Goal: Task Accomplishment & Management: Complete application form

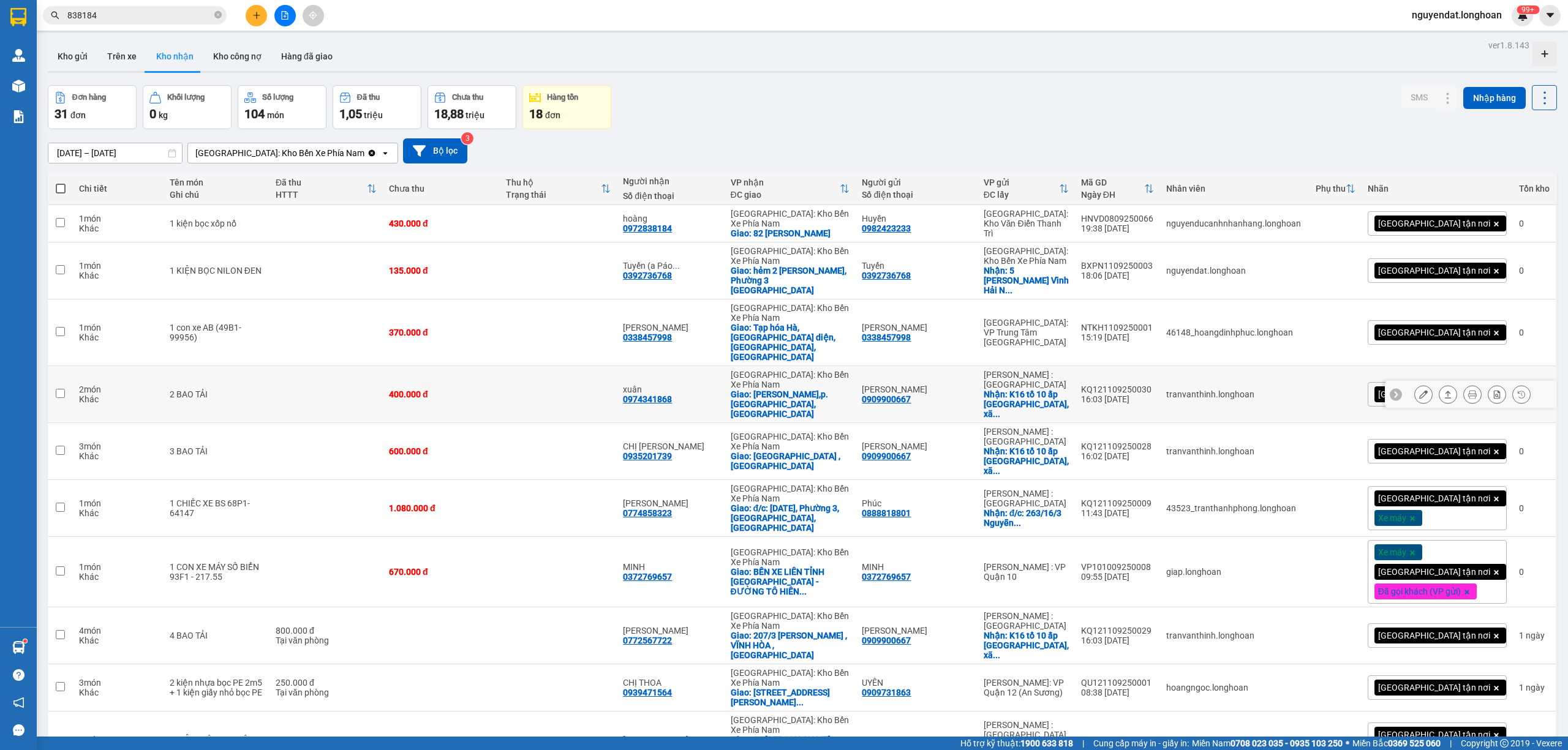
scroll to position [136, 0]
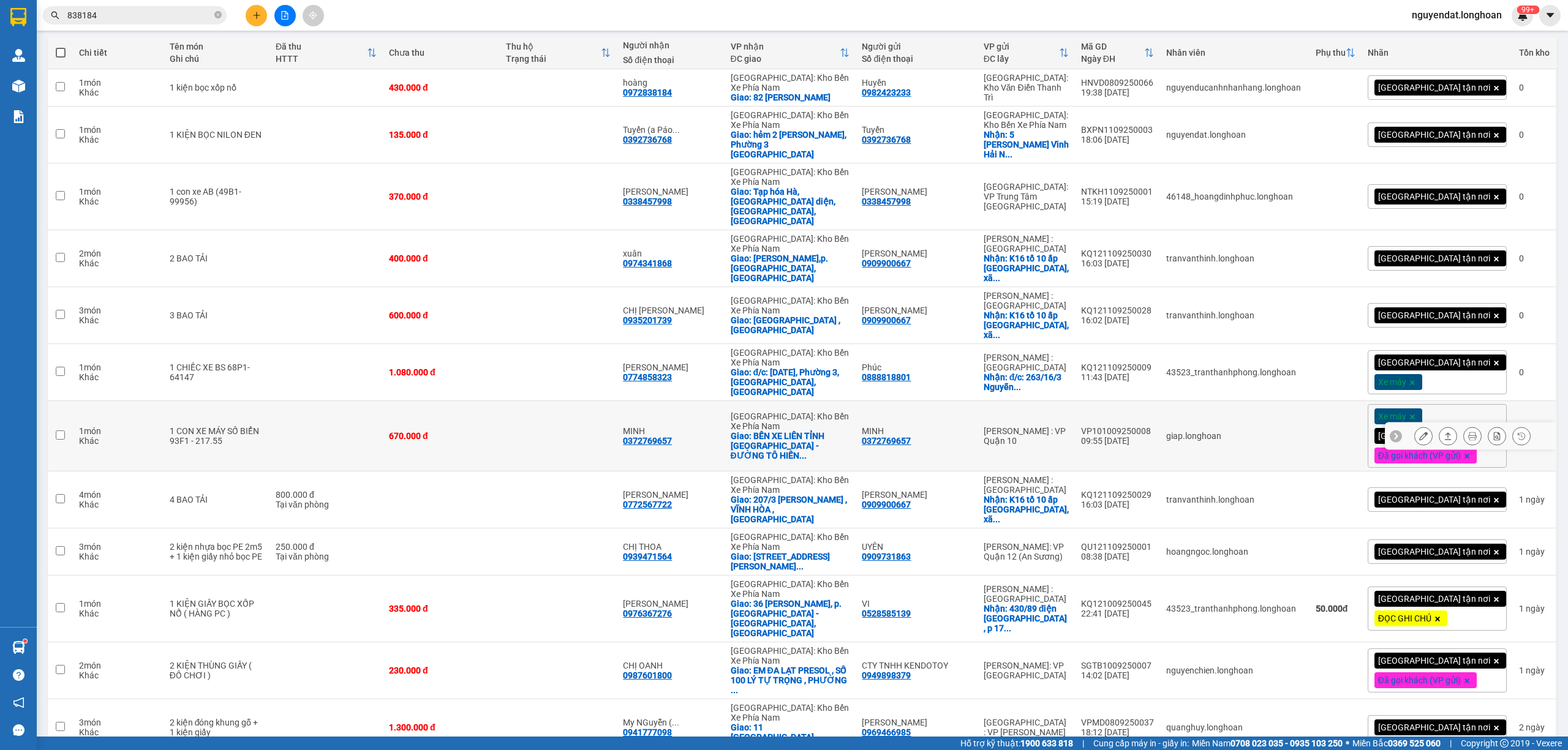
click at [1419, 431] on icon at bounding box center [1424, 436] width 8 height 8
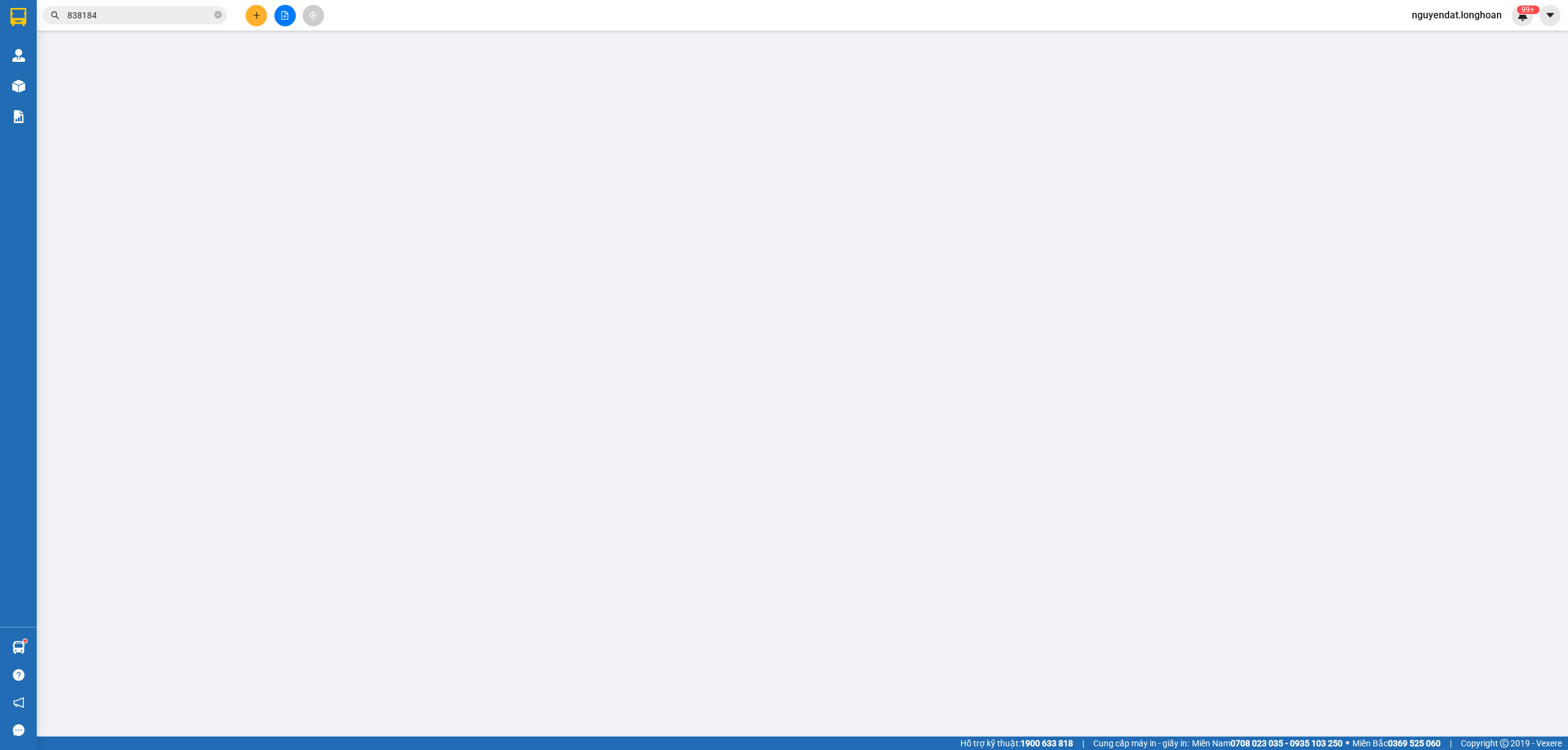
type input "0372769657"
type input "MINH"
type input "0372769657"
type input "MINH"
checkbox input "true"
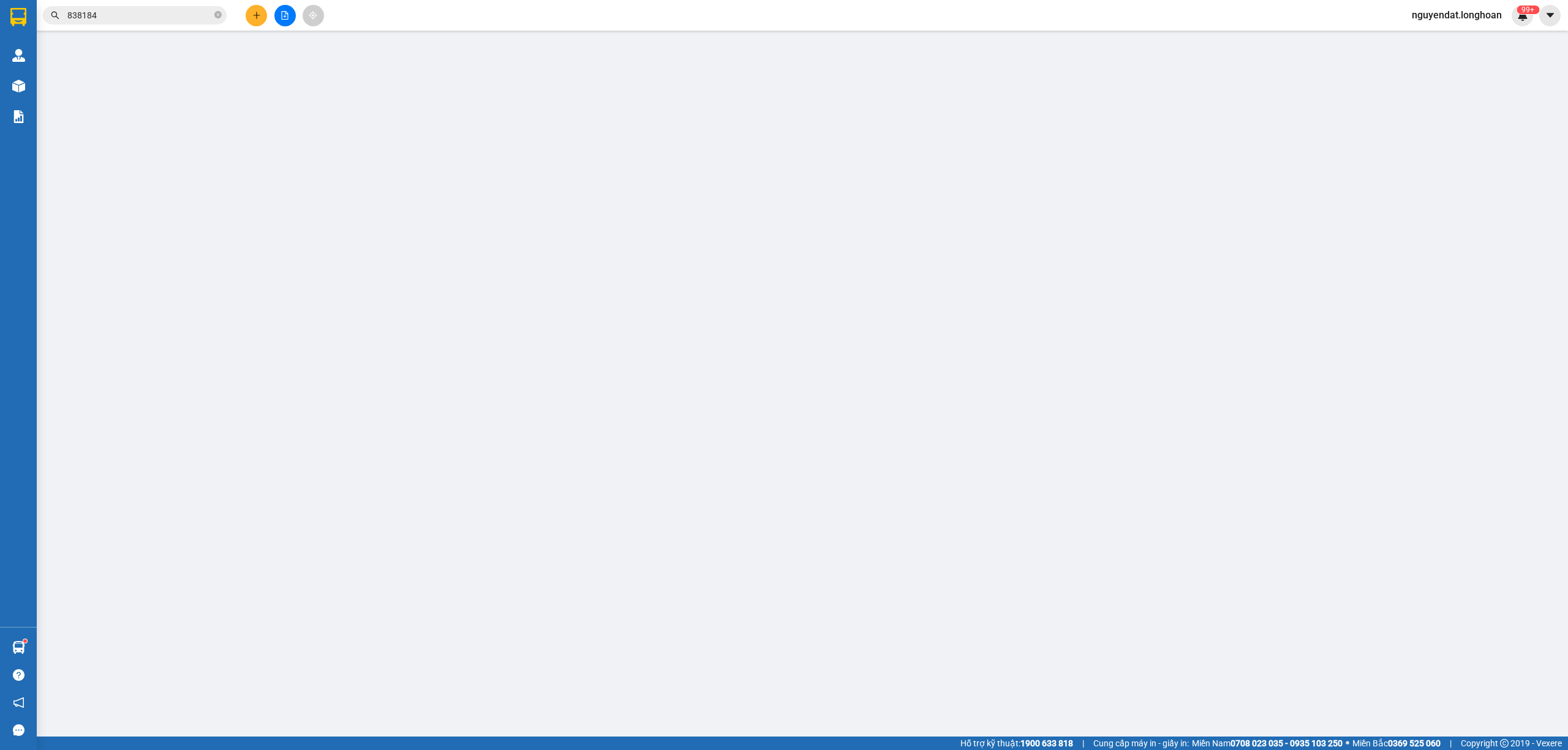
type input "BẾN XE LIÊN TỈNH [GEOGRAPHIC_DATA] - ĐƯỜNG [GEOGRAPHIC_DATA] - P, 3 - [GEOGRAPH…"
type input "CÓ CAVET ĐI KÈM"
type input "670.000"
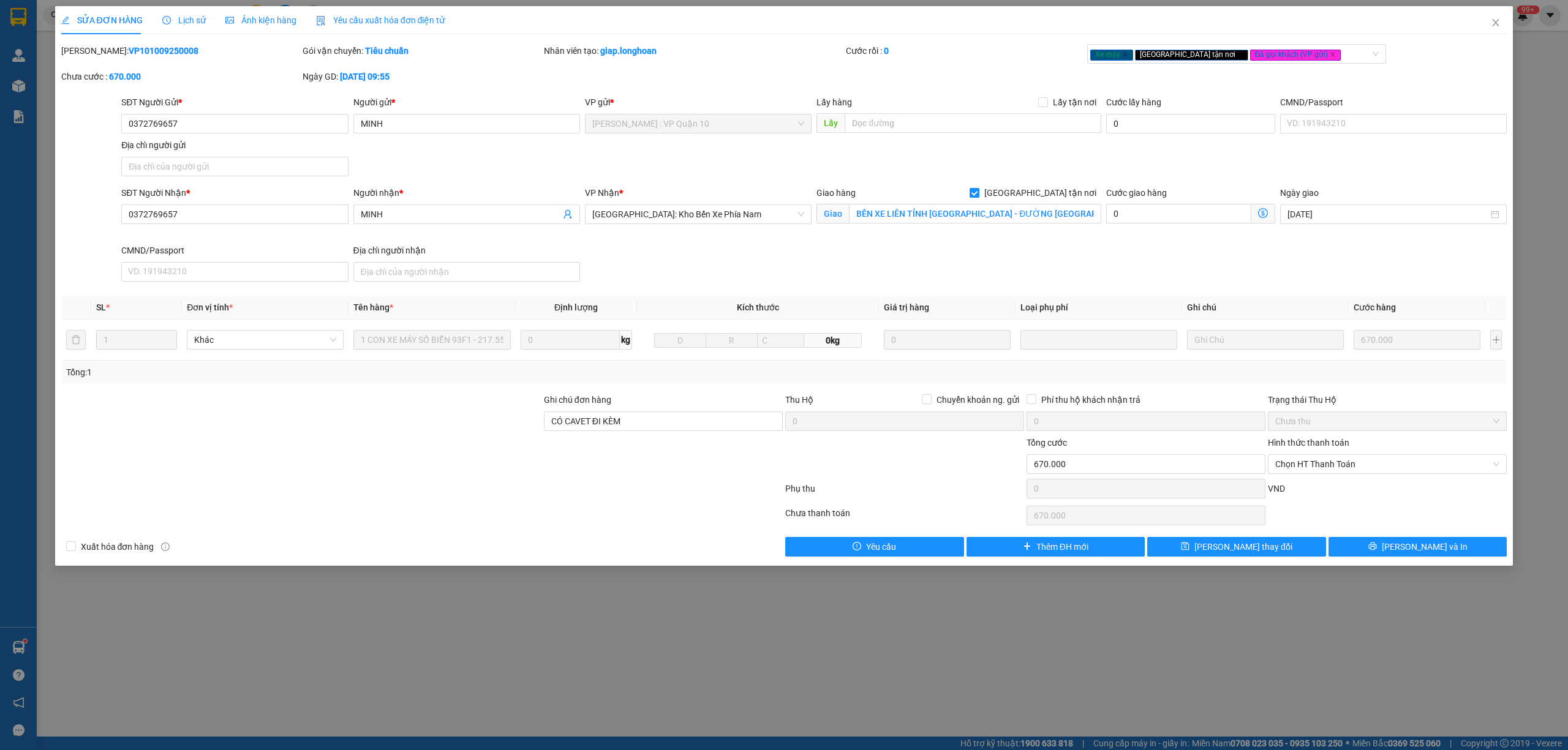
click at [1441, 384] on div "Tổng: 1" at bounding box center [784, 372] width 1447 height 23
click at [1409, 300] on th "Cước hàng" at bounding box center [1417, 307] width 137 height 24
click at [973, 269] on div "SĐT Người Nhận * 0372769657 Người nhận * MINH VP Nhận * [GEOGRAPHIC_DATA]: Kho …" at bounding box center [814, 236] width 1390 height 100
click at [1305, 251] on div "SĐT Người Nhận * 0372769657 Người nhận * MINH VP Nhận * [GEOGRAPHIC_DATA]: Kho …" at bounding box center [814, 236] width 1390 height 100
click at [1366, 162] on div "SĐT Người Gửi * 0372769657 Người gửi * MINH VP gửi * [GEOGRAPHIC_DATA] : VP Quậ…" at bounding box center [814, 138] width 1390 height 86
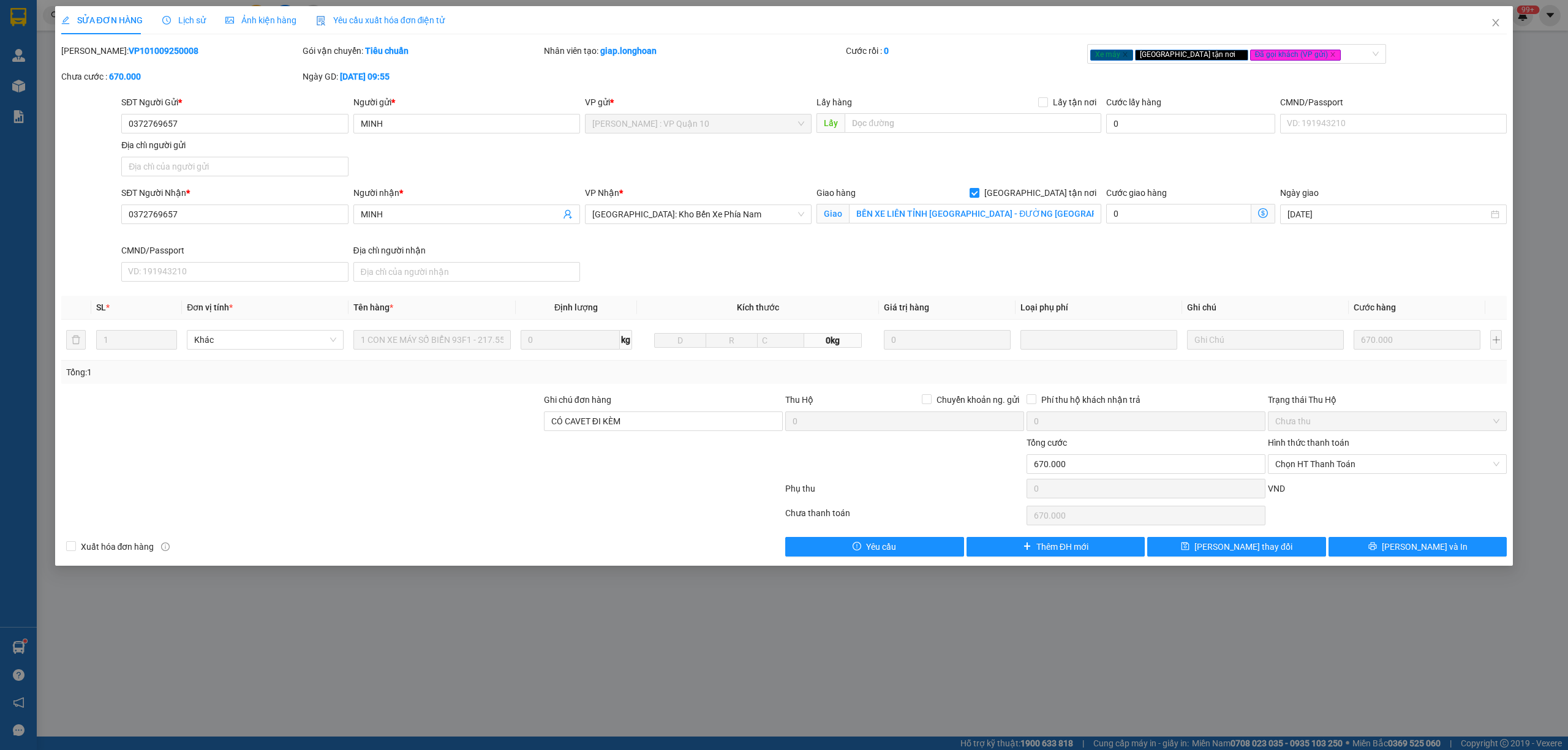
click at [759, 276] on div "SĐT Người Nhận * 0372769657 Người nhận * MINH VP Nhận * [GEOGRAPHIC_DATA]: Kho …" at bounding box center [814, 236] width 1390 height 100
drag, startPoint x: 759, startPoint y: 276, endPoint x: 697, endPoint y: 278, distance: 62.0
click at [759, 275] on div "SĐT Người Nhận * 0372769657 Người nhận * MINH VP Nhận * [GEOGRAPHIC_DATA]: Kho …" at bounding box center [814, 236] width 1390 height 100
click at [194, 17] on span "Lịch sử" at bounding box center [183, 20] width 43 height 10
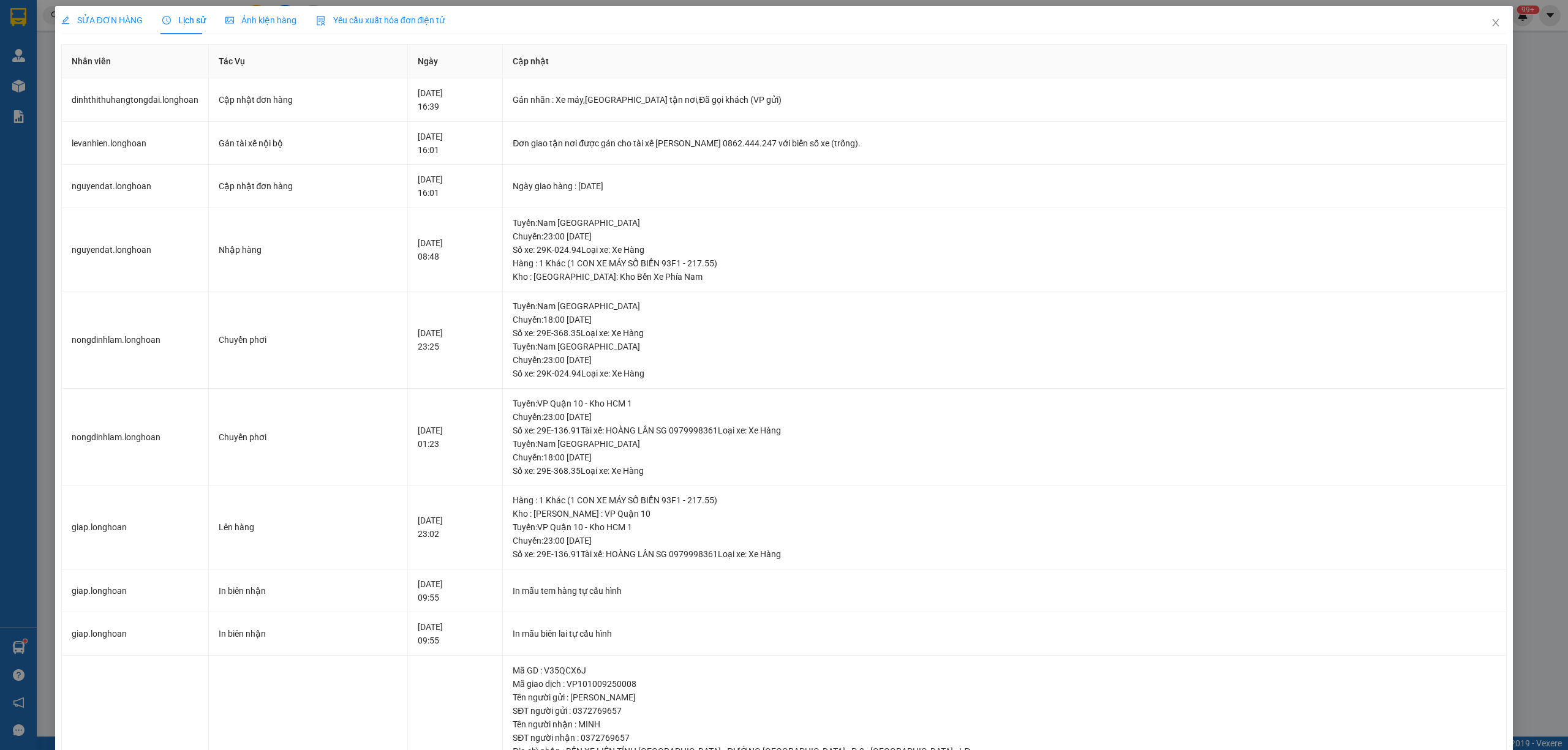
click at [104, 22] on span "SỬA ĐƠN HÀNG" at bounding box center [102, 20] width 82 height 10
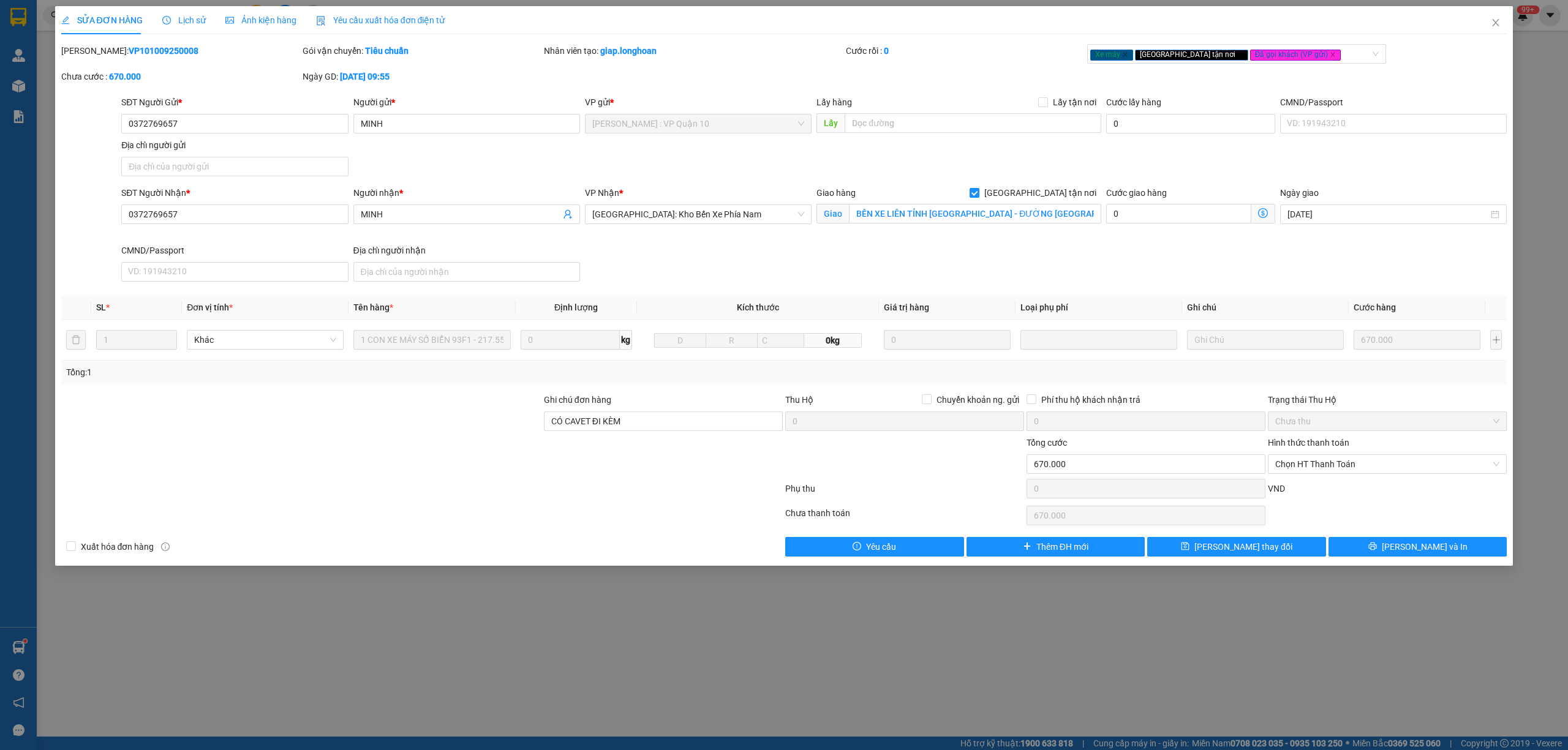
click at [174, 28] on div "Lịch sử" at bounding box center [183, 20] width 43 height 28
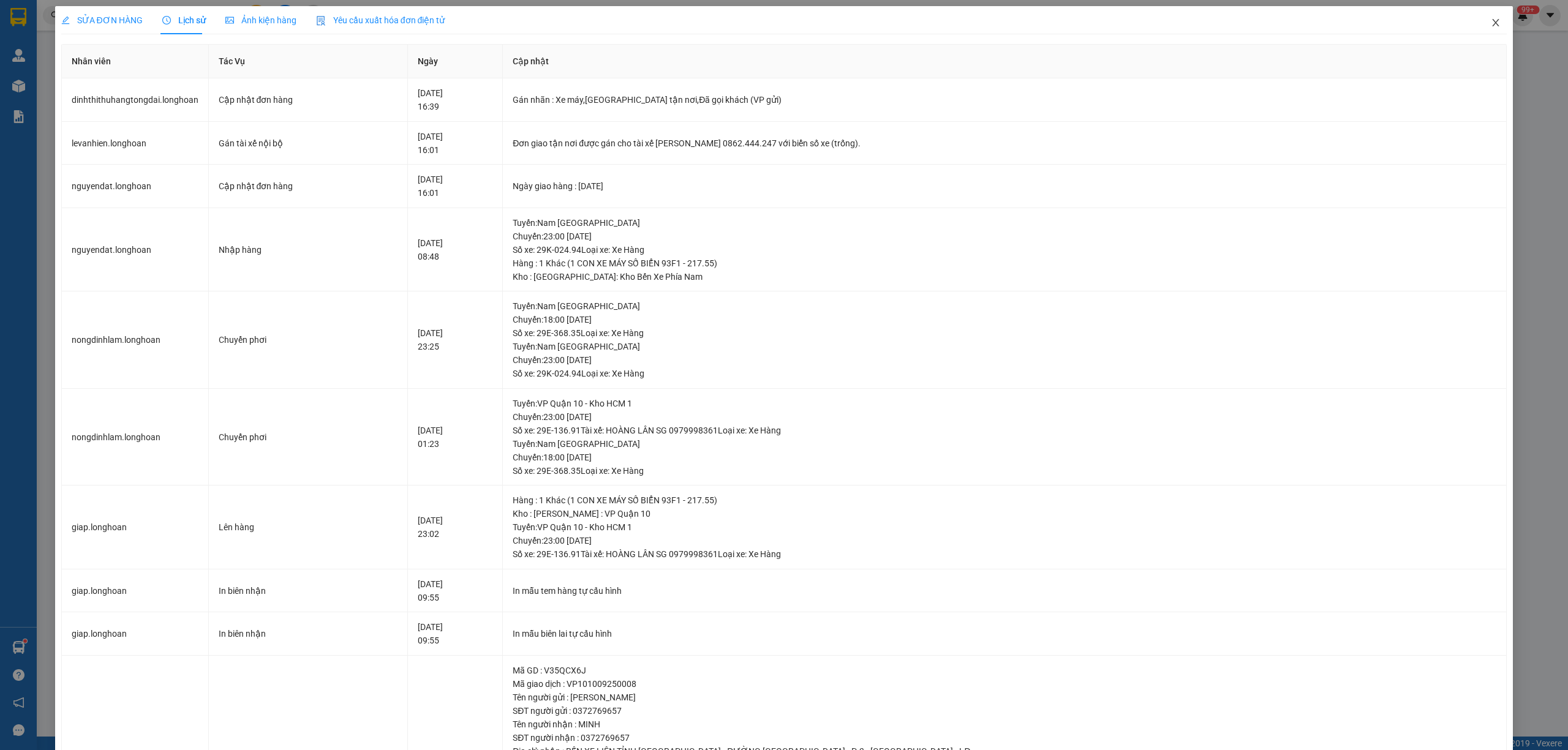
click at [1491, 25] on icon "close" at bounding box center [1496, 23] width 10 height 10
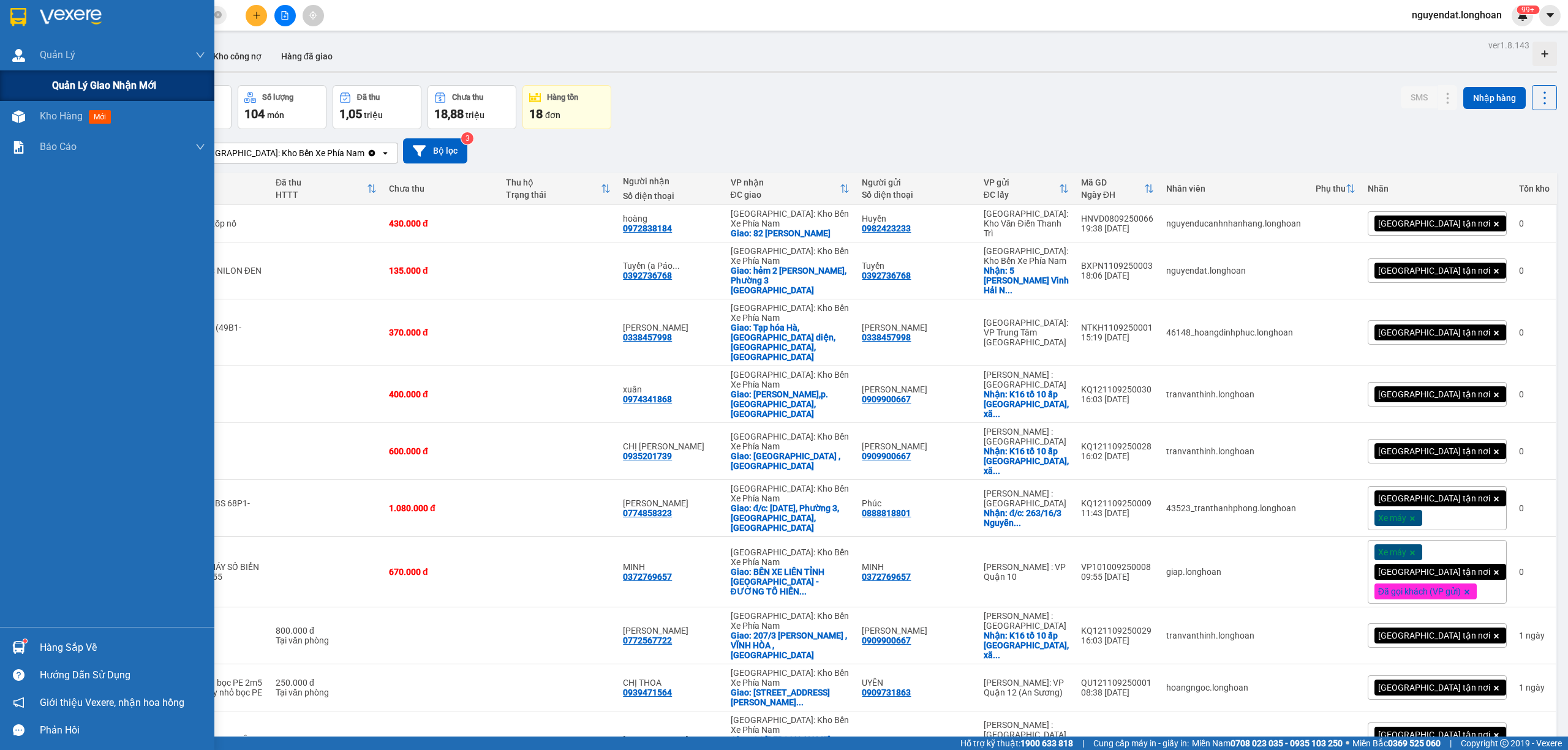
drag, startPoint x: 25, startPoint y: 76, endPoint x: 206, endPoint y: 77, distance: 181.0
click at [27, 76] on div "Quản lý giao nhận mới" at bounding box center [107, 86] width 214 height 31
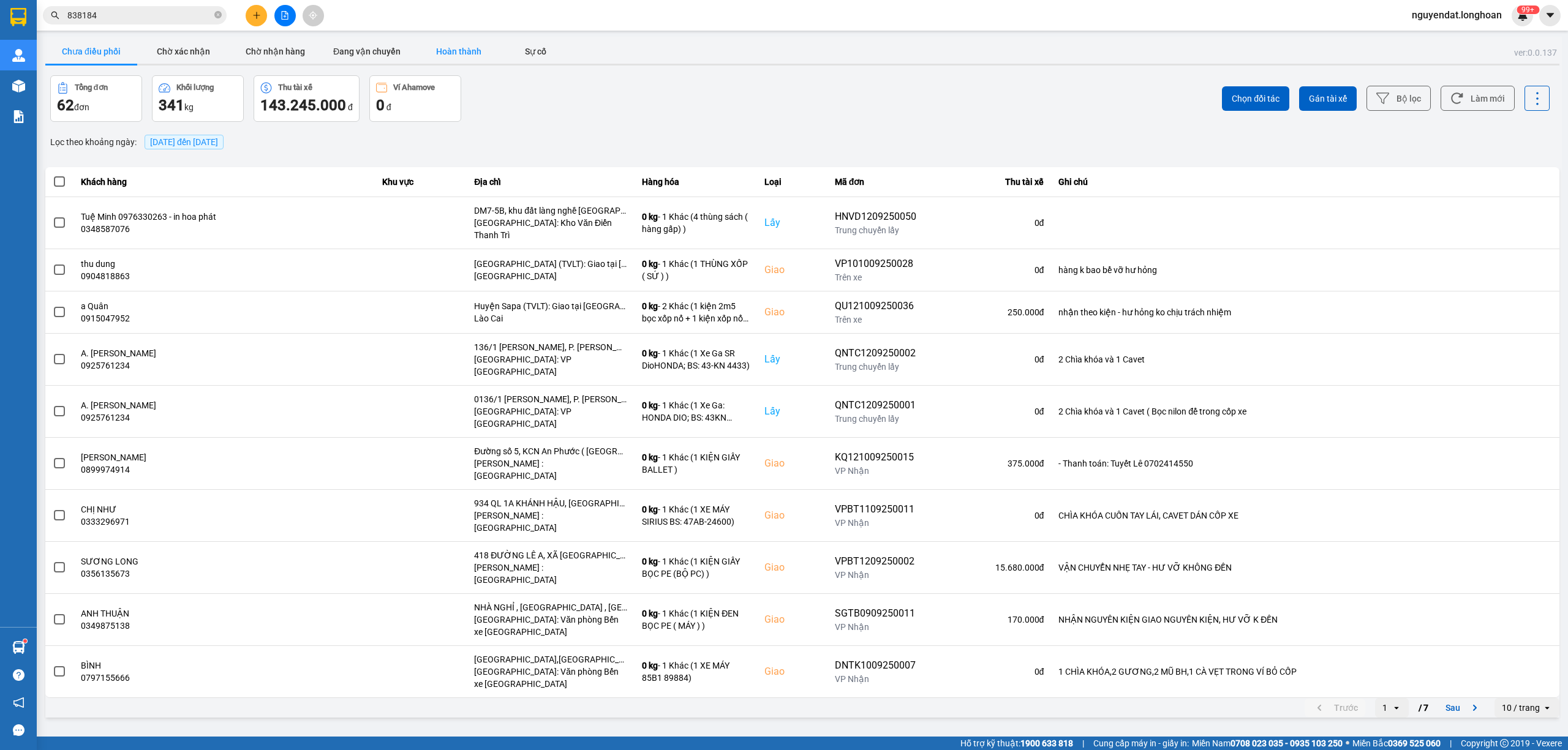
drag, startPoint x: 370, startPoint y: 50, endPoint x: 448, endPoint y: 54, distance: 78.1
click at [370, 49] on button "Đang vận chuyển" at bounding box center [367, 51] width 92 height 25
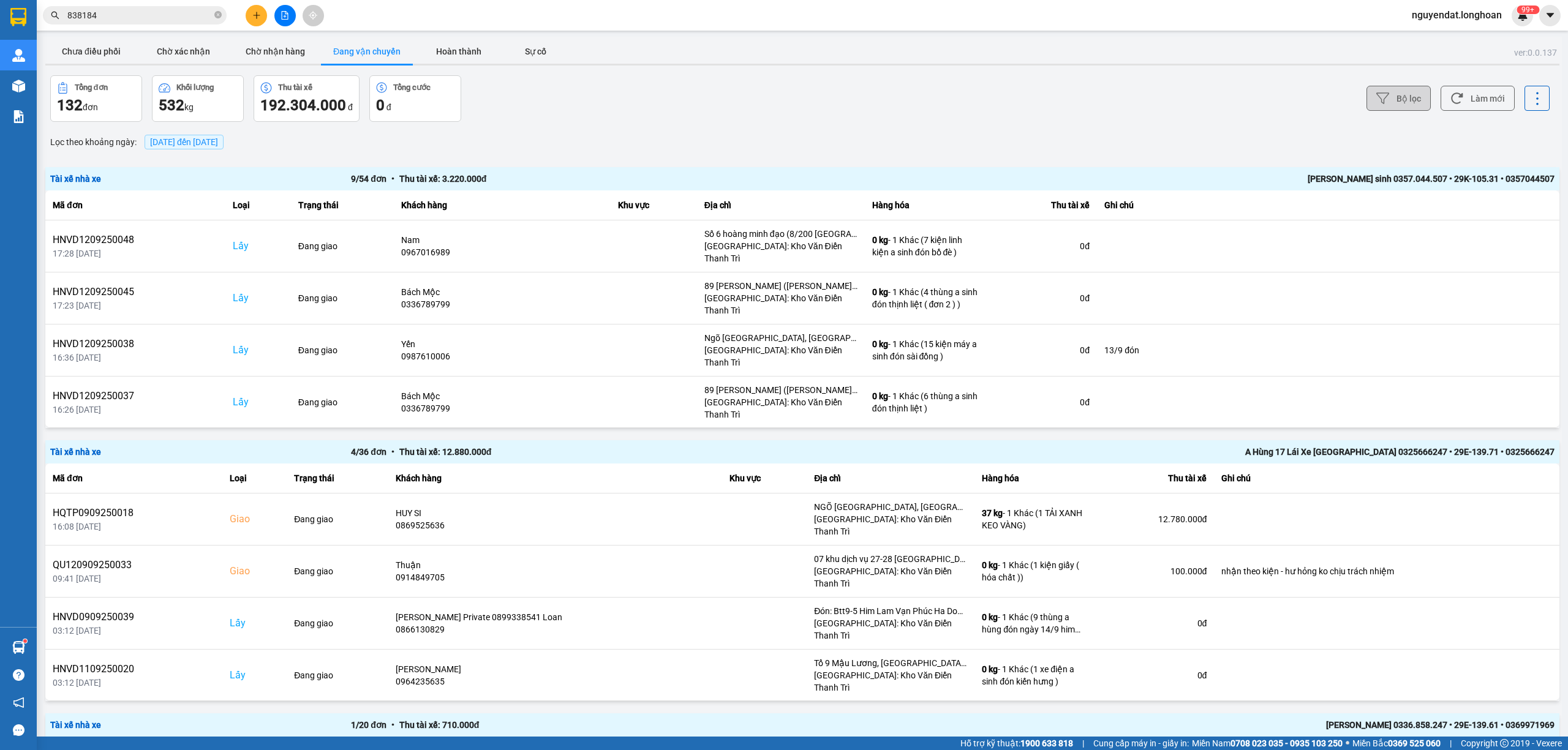
click at [1396, 96] on button "Bộ lọc" at bounding box center [1399, 99] width 65 height 25
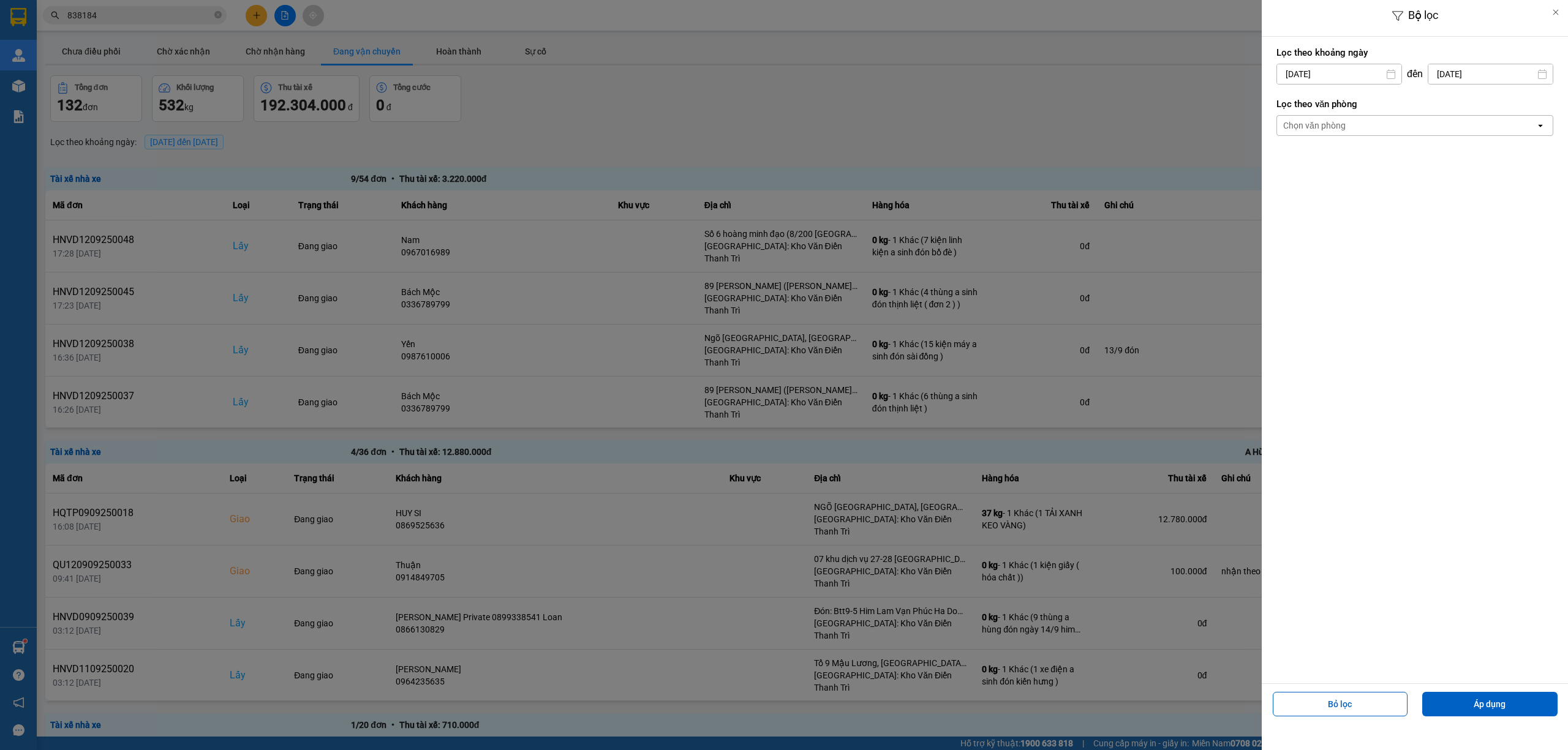
click at [1396, 124] on div "Chọn văn phòng" at bounding box center [1407, 125] width 258 height 20
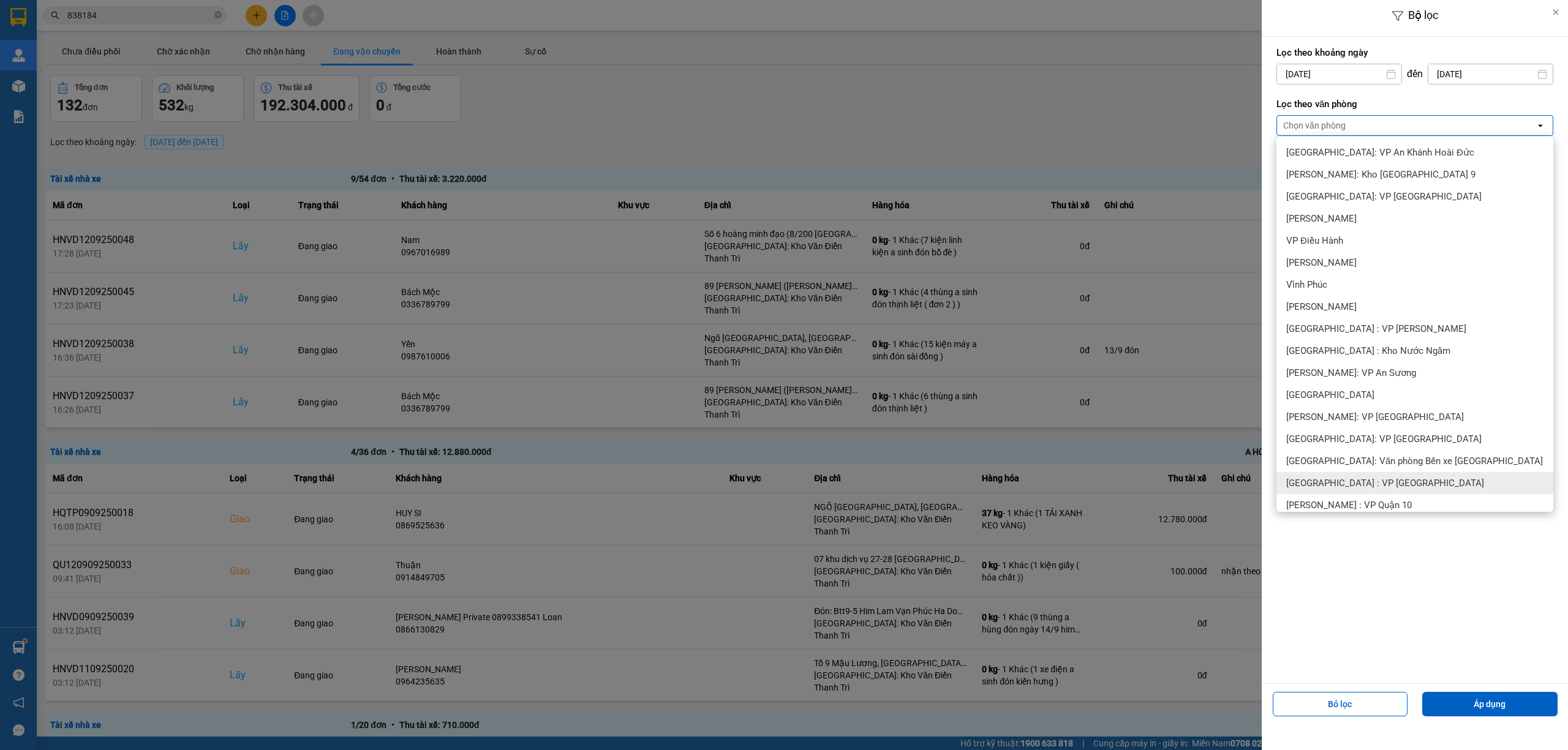
scroll to position [272, 0]
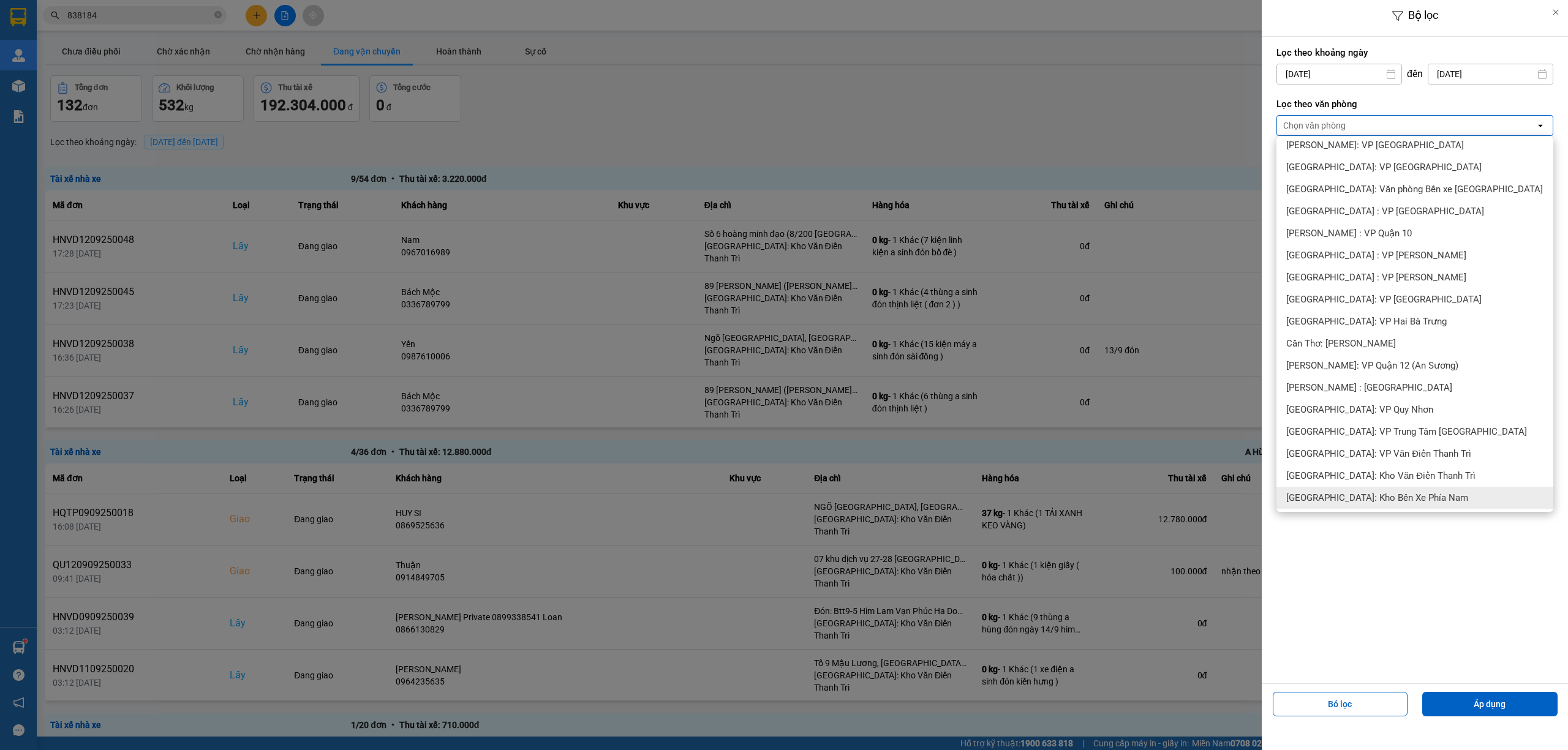
click at [1407, 492] on span "[GEOGRAPHIC_DATA]: Kho Bến Xe Phía Nam" at bounding box center [1378, 498] width 182 height 12
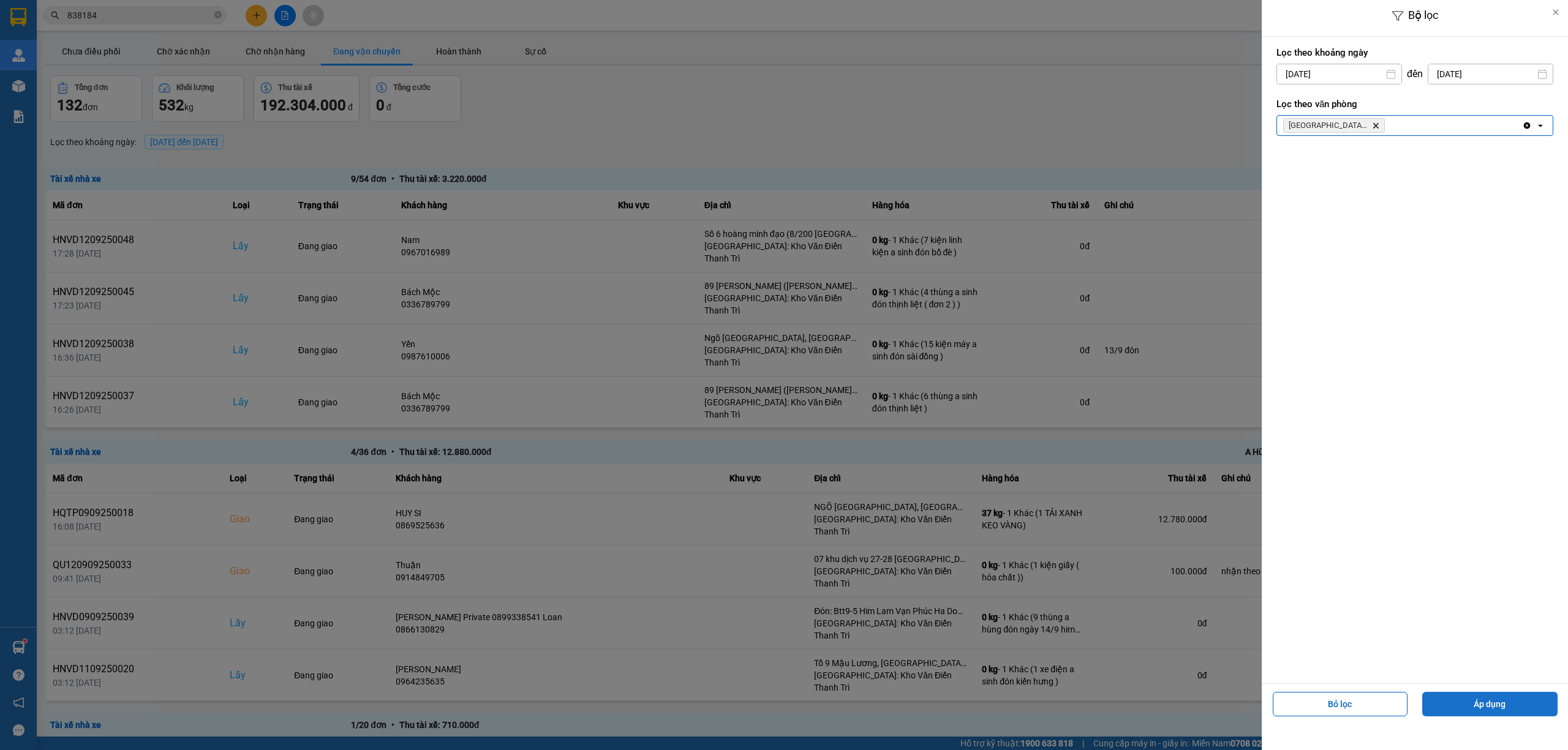
click at [1452, 716] on button "Áp dụng" at bounding box center [1490, 704] width 135 height 25
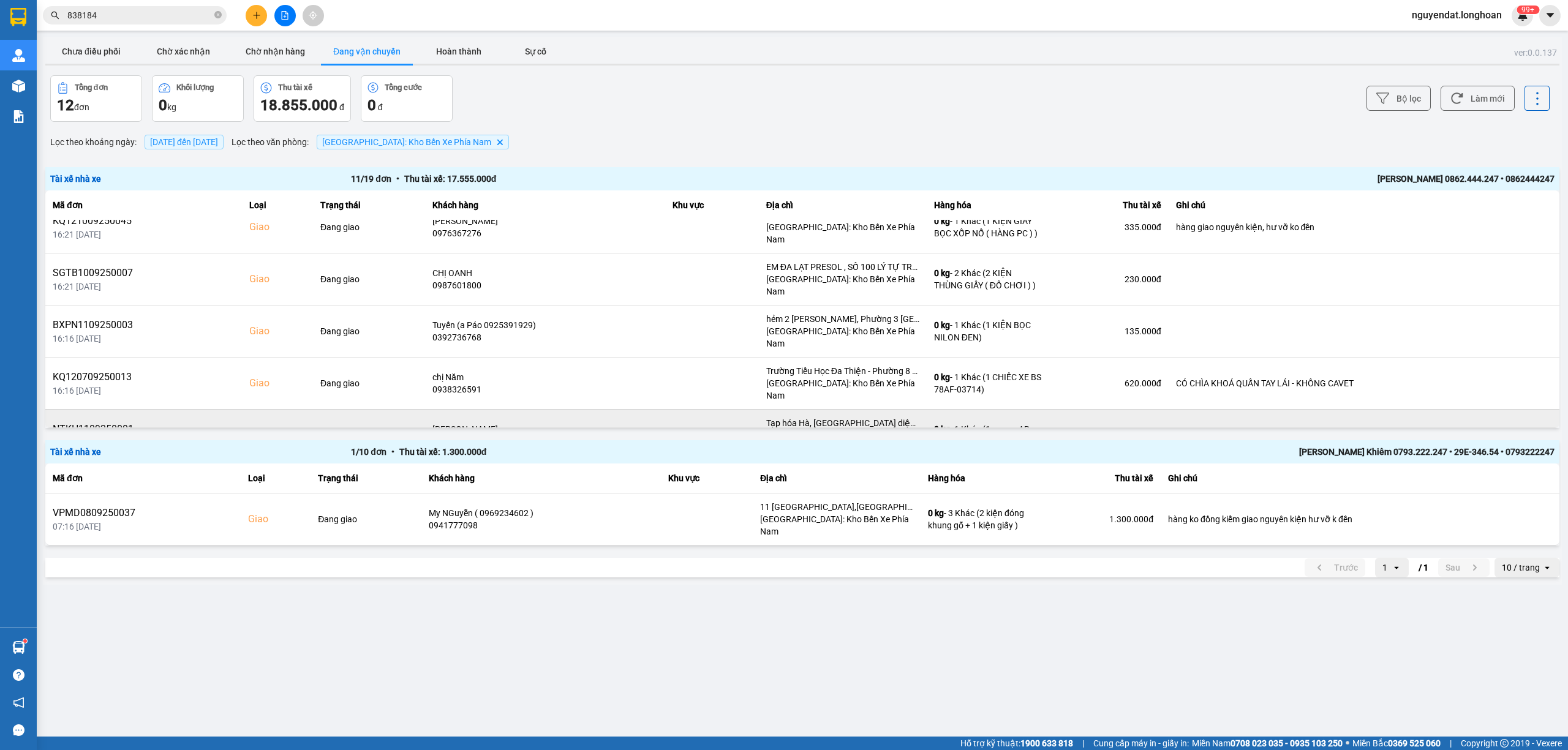
scroll to position [260, 0]
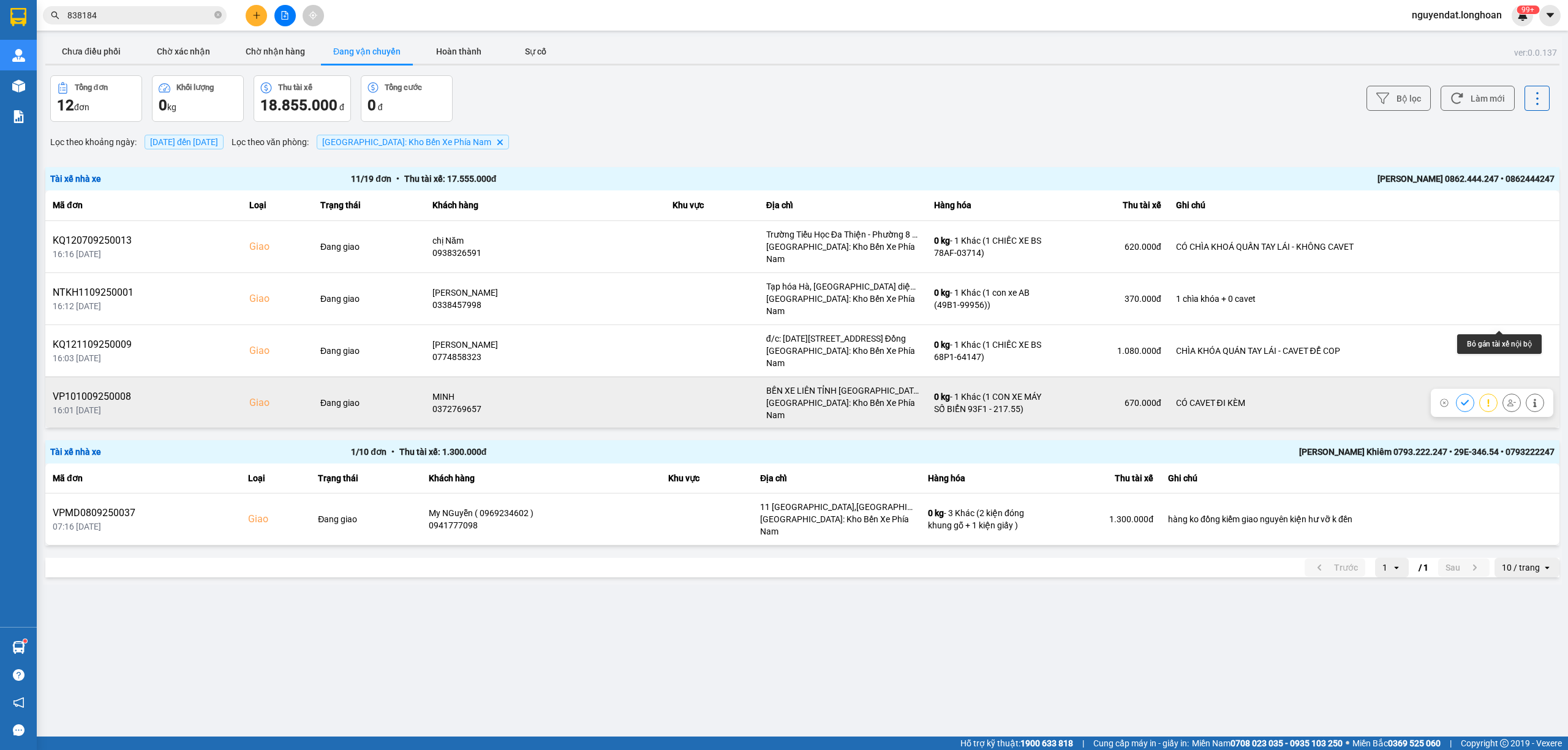
click at [1508, 399] on icon at bounding box center [1512, 403] width 8 height 8
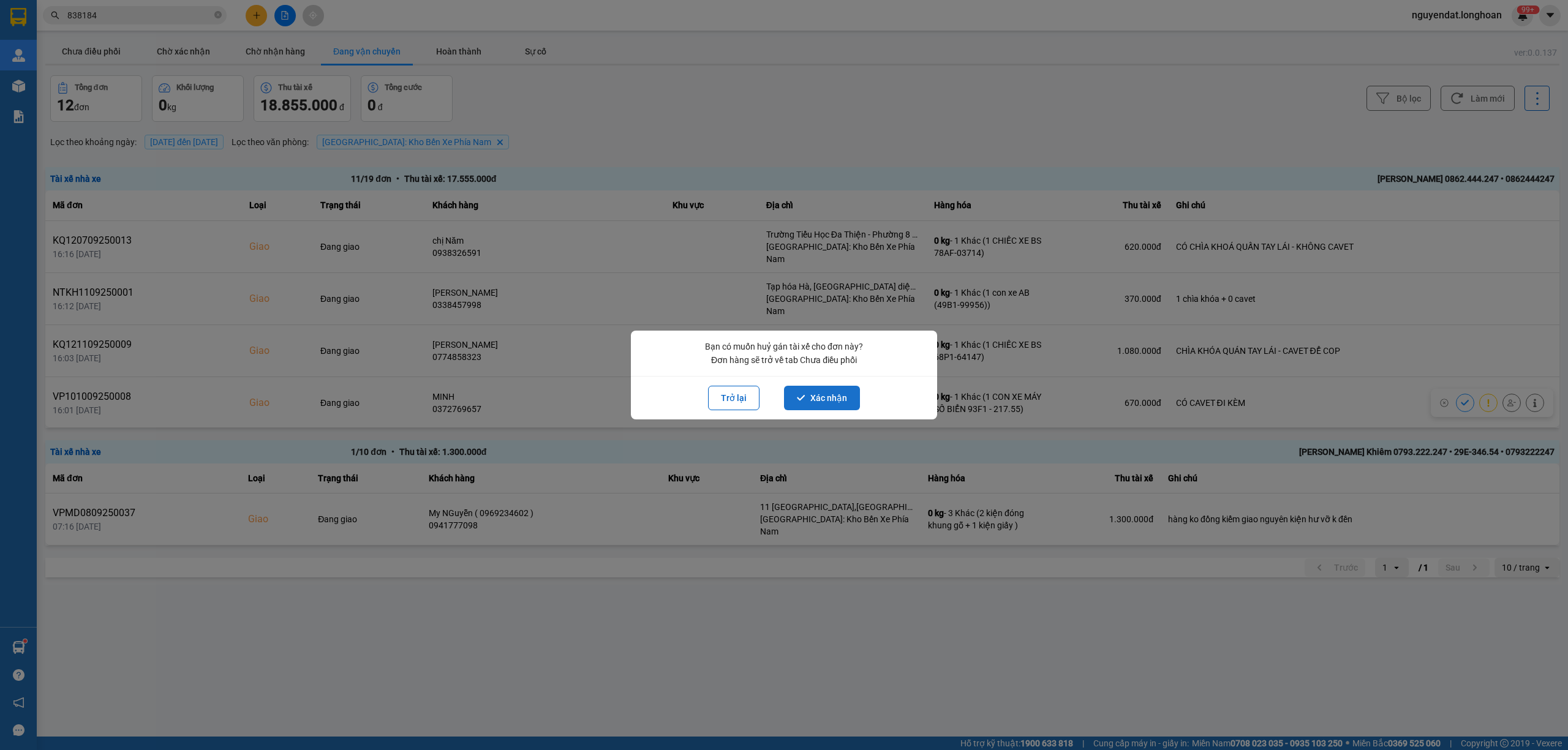
click at [830, 397] on button "Xác nhận" at bounding box center [821, 398] width 76 height 25
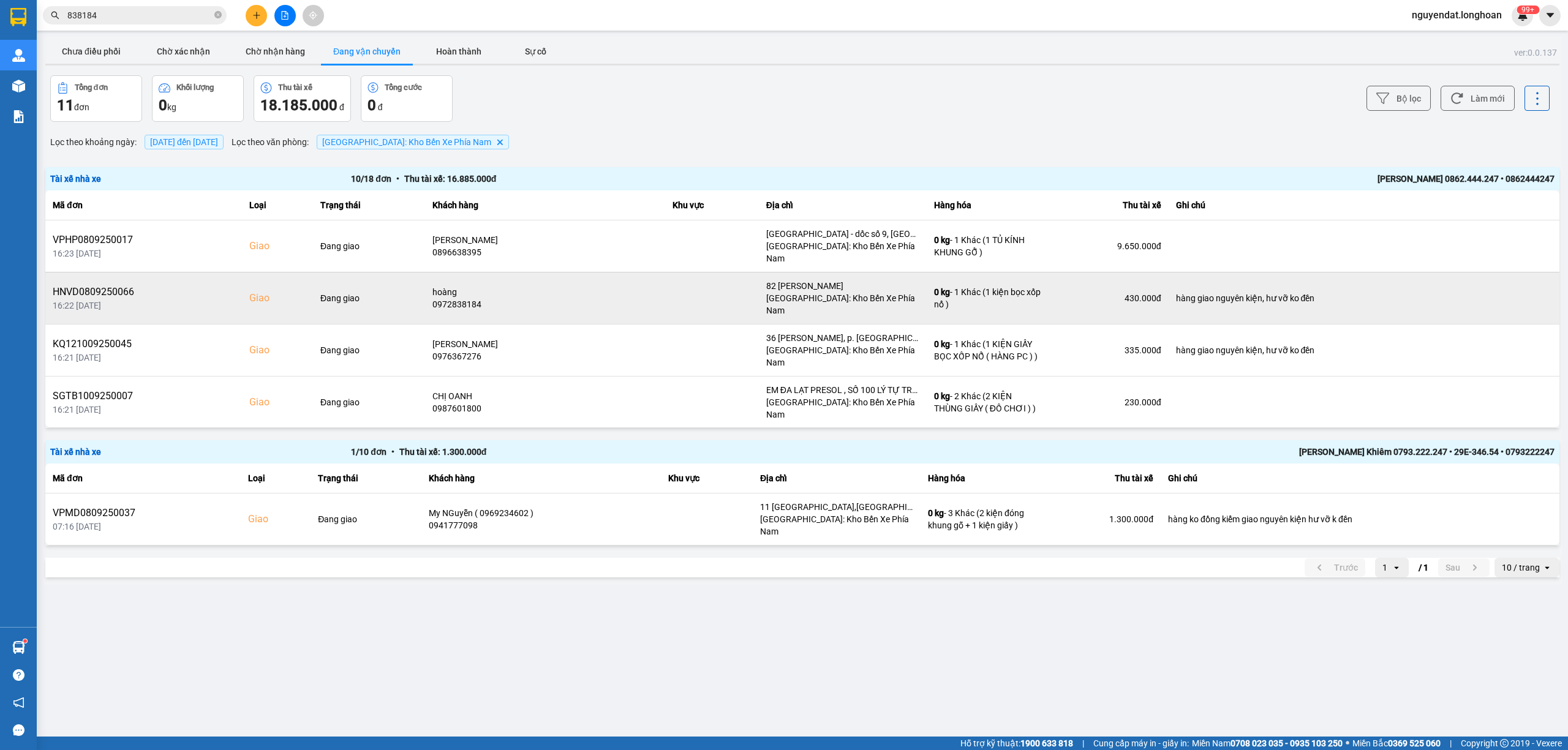
scroll to position [217, 0]
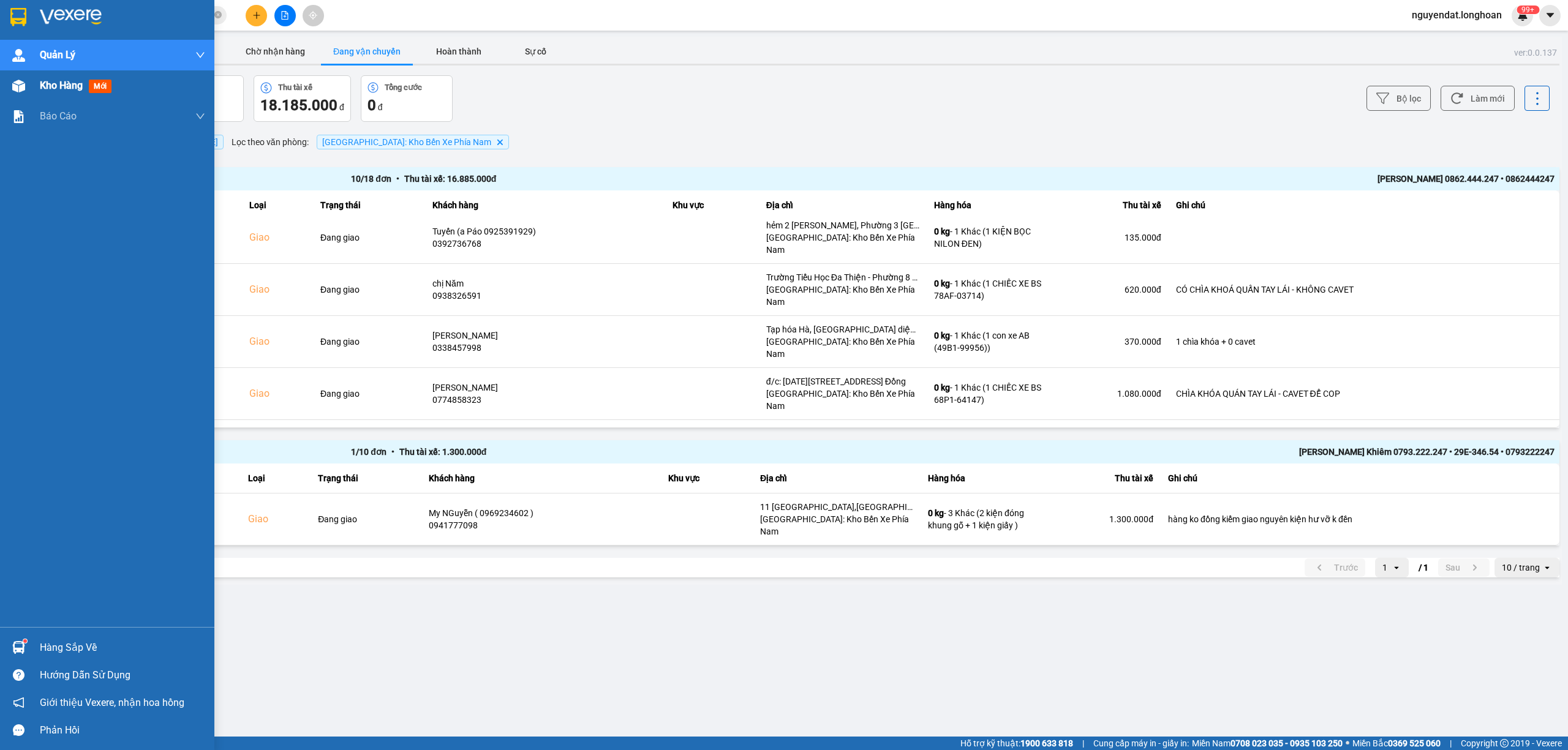
click at [22, 89] on img at bounding box center [18, 86] width 13 height 13
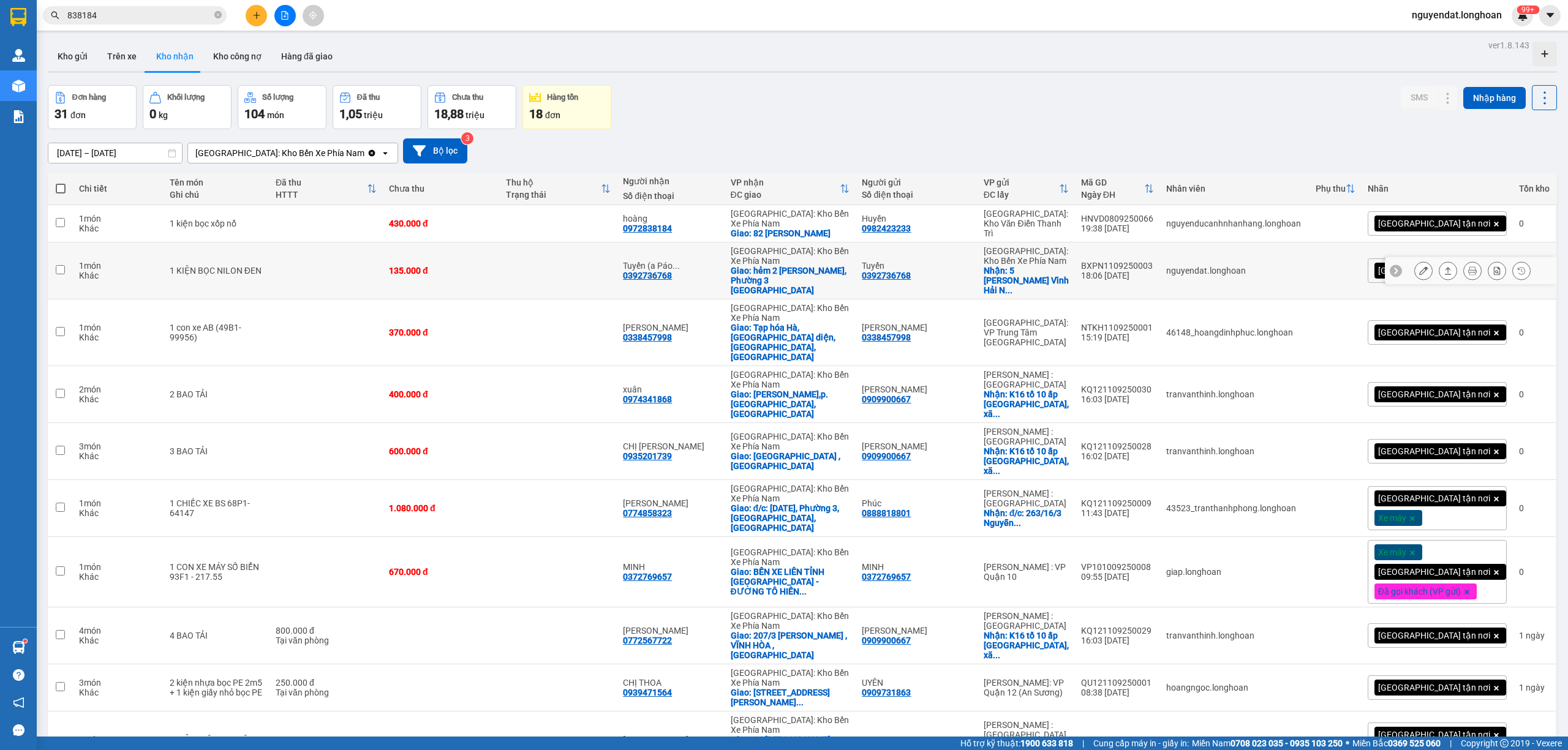
scroll to position [136, 0]
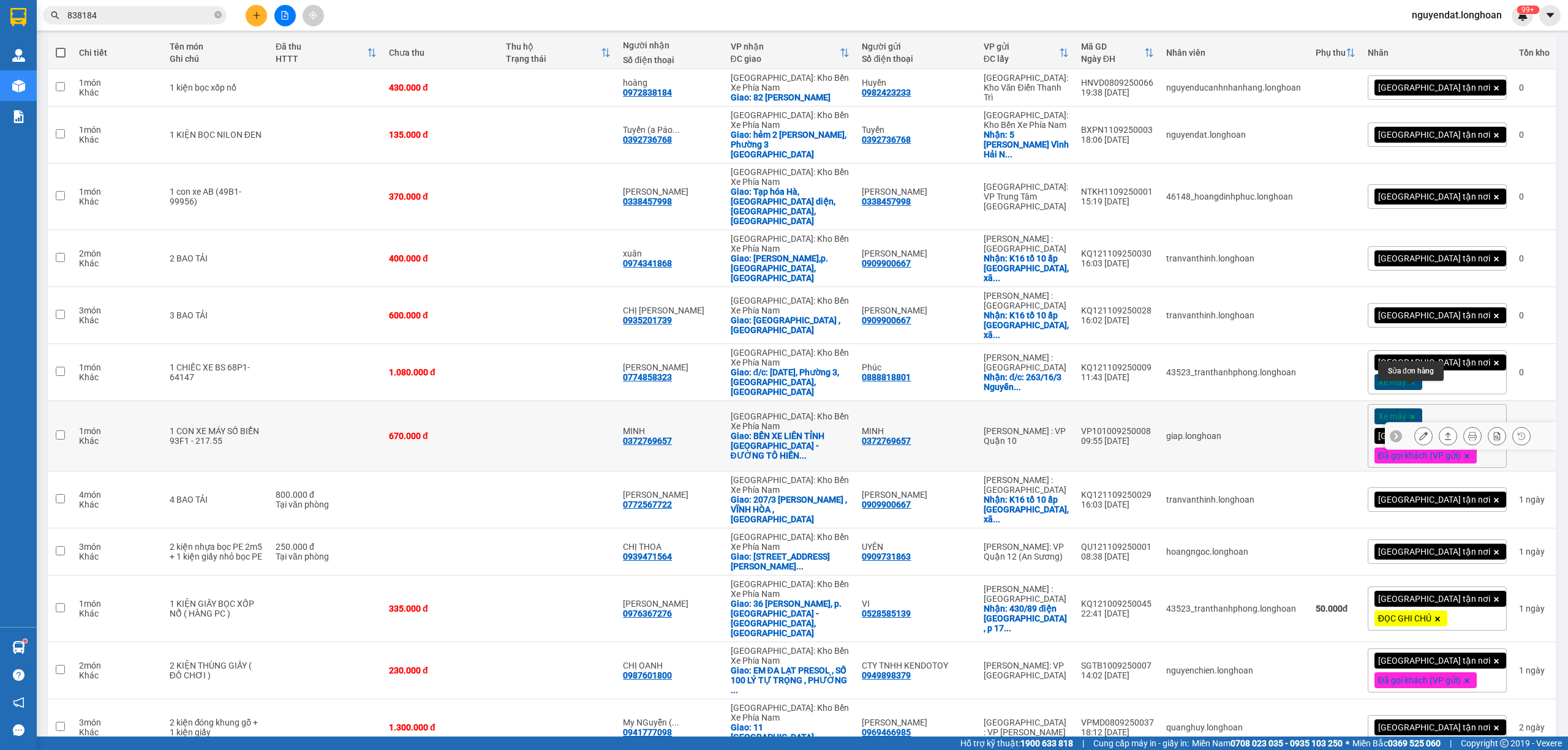
click at [1419, 431] on icon at bounding box center [1424, 436] width 8 height 8
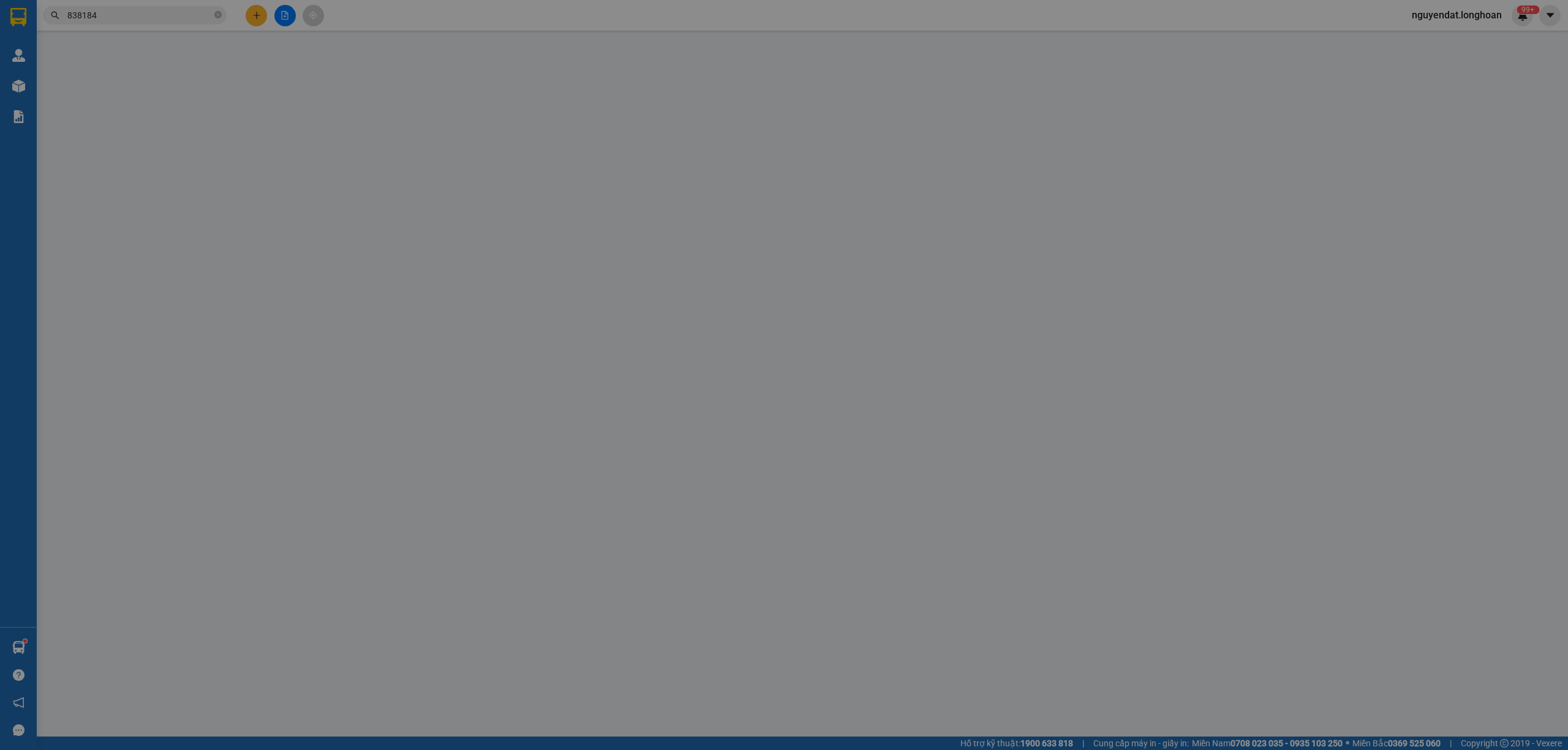
type input "0372769657"
type input "MINH"
type input "0372769657"
type input "MINH"
checkbox input "true"
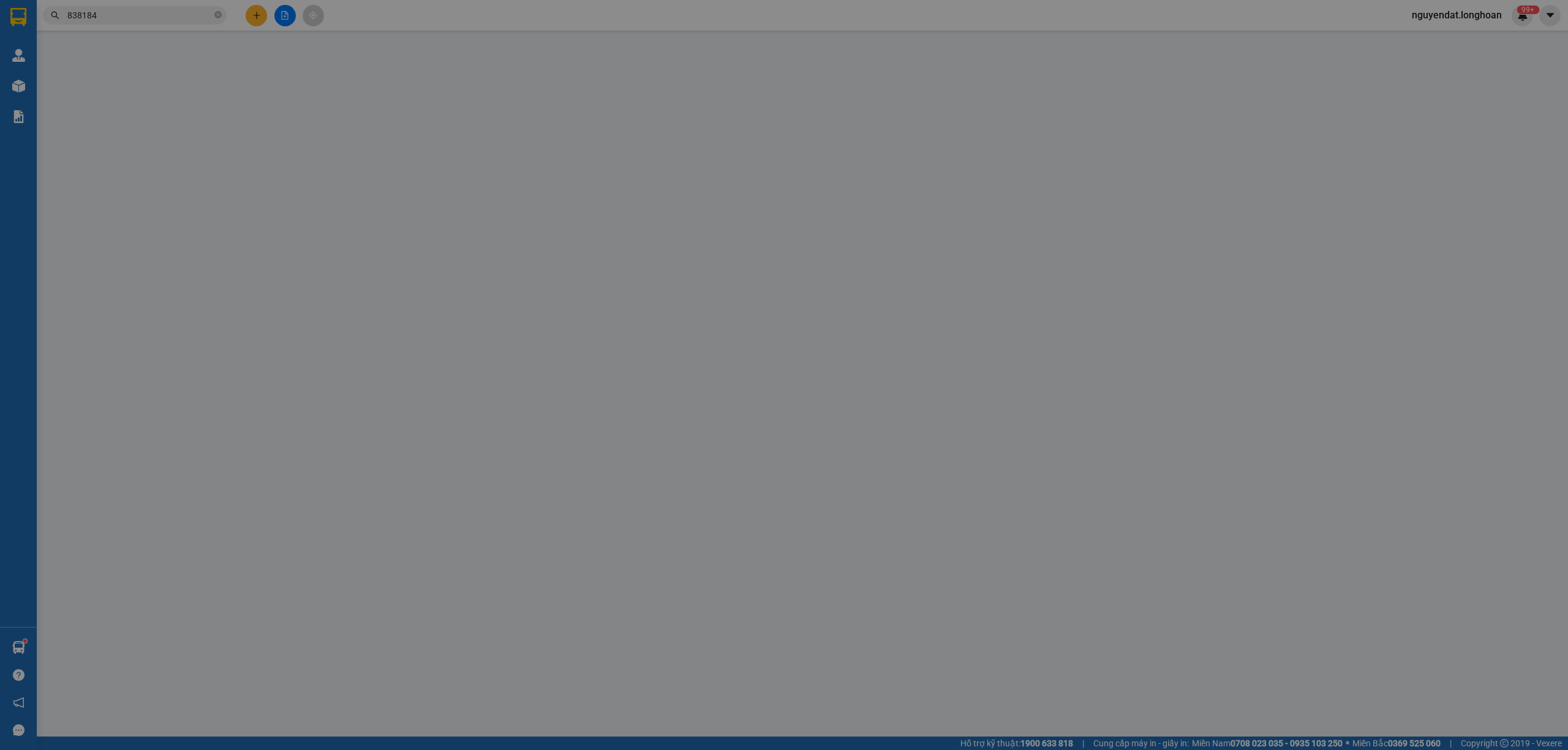
type input "BẾN XE LIÊN TỈNH [GEOGRAPHIC_DATA] - ĐƯỜNG [GEOGRAPHIC_DATA] - P, 3 - [GEOGRAPH…"
type input "CÓ CAVET ĐI KÈM"
type input "670.000"
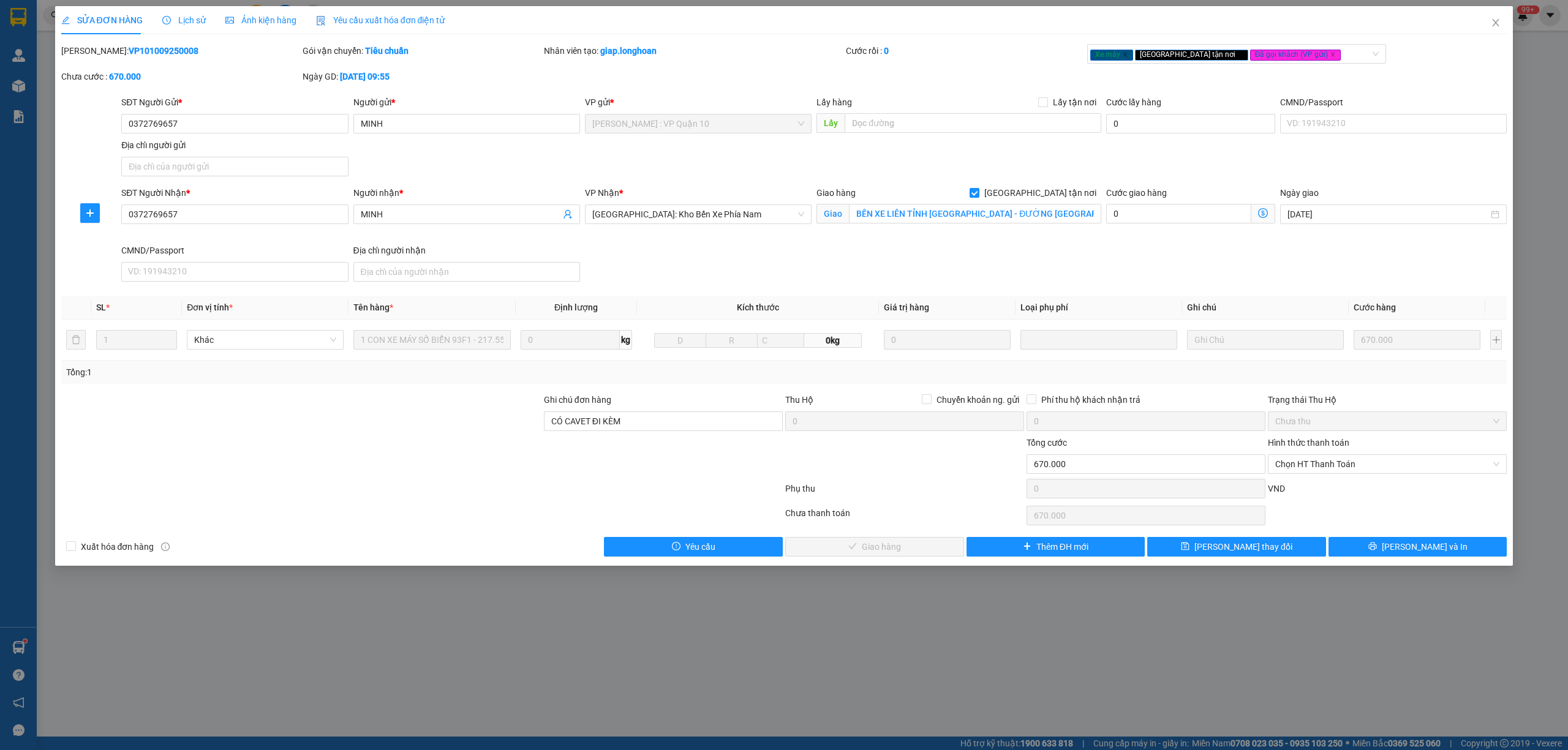
click at [1365, 231] on div "Ngày giao [DATE]" at bounding box center [1393, 215] width 232 height 58
drag, startPoint x: 1539, startPoint y: 266, endPoint x: 1508, endPoint y: 285, distance: 36.4
click at [1537, 267] on div "SỬA ĐƠN HÀNG Lịch sử Ảnh kiện hàng Yêu cầu xuất hóa đơn điện tử Total Paid Fee …" at bounding box center [784, 375] width 1568 height 750
click at [1232, 290] on div "Total Paid Fee 0 Total UnPaid Fee 670.000 Cash Collection Total Fee Mã ĐH: VP10…" at bounding box center [784, 301] width 1447 height 513
drag, startPoint x: 1232, startPoint y: 287, endPoint x: 1252, endPoint y: 285, distance: 20.1
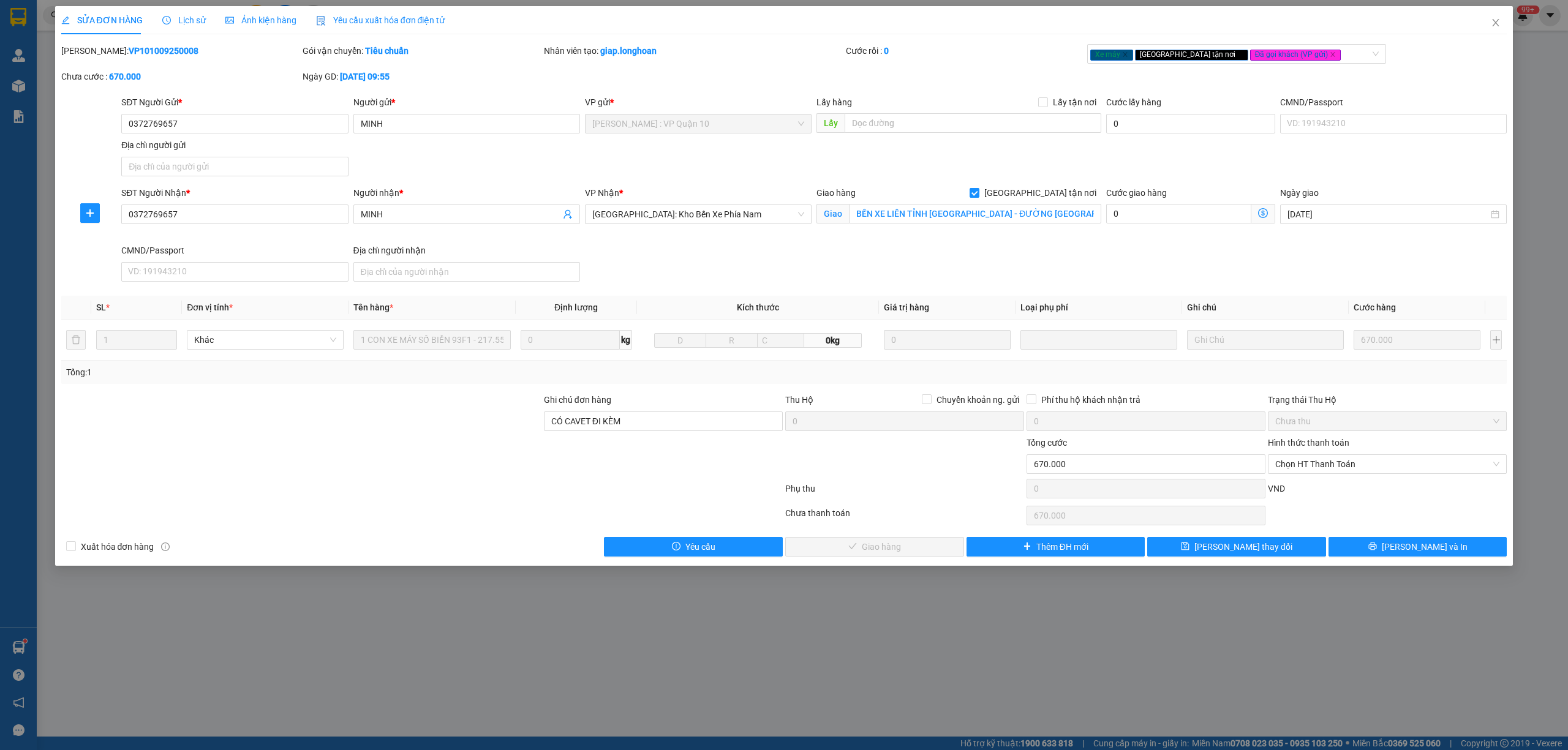
click at [1232, 288] on div "Total Paid Fee 0 Total UnPaid Fee 670.000 Cash Collection Total Fee Mã ĐH: VP10…" at bounding box center [784, 301] width 1447 height 513
click at [846, 157] on div "SĐT Người Gửi * 0372769657 Người gửi * MINH VP gửi * [GEOGRAPHIC_DATA] : VP Quậ…" at bounding box center [814, 138] width 1390 height 86
click at [1392, 359] on td "670.000" at bounding box center [1417, 340] width 137 height 41
click at [195, 22] on span "Lịch sử" at bounding box center [183, 20] width 43 height 10
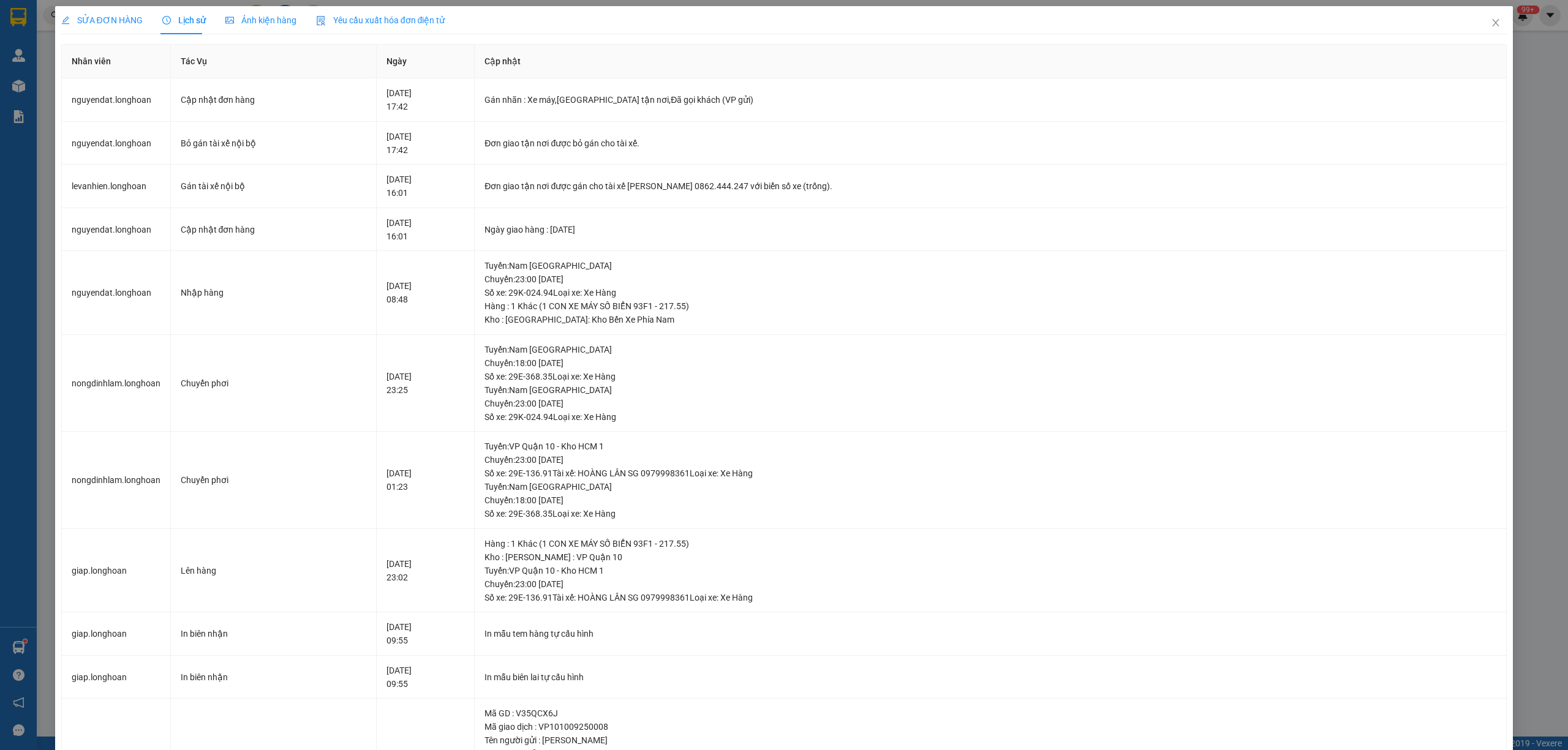
click at [91, 15] on span "SỬA ĐƠN HÀNG" at bounding box center [102, 20] width 82 height 10
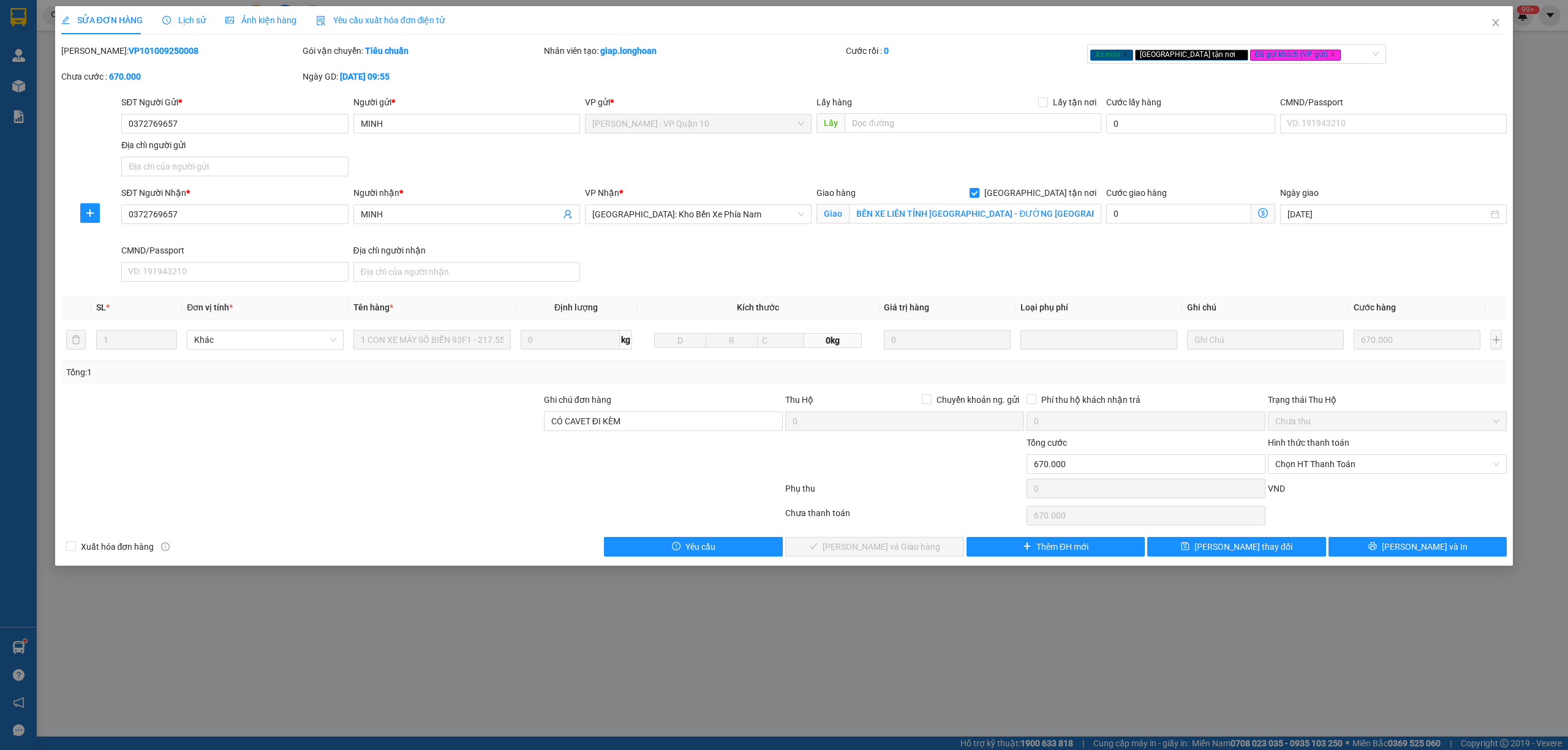
click at [789, 678] on div "SỬA ĐƠN HÀNG Lịch sử Ảnh kiện hàng Yêu cầu xuất hóa đơn điện tử Total Paid Fee …" at bounding box center [784, 375] width 1568 height 750
click at [1497, 21] on icon "close" at bounding box center [1497, 22] width 7 height 8
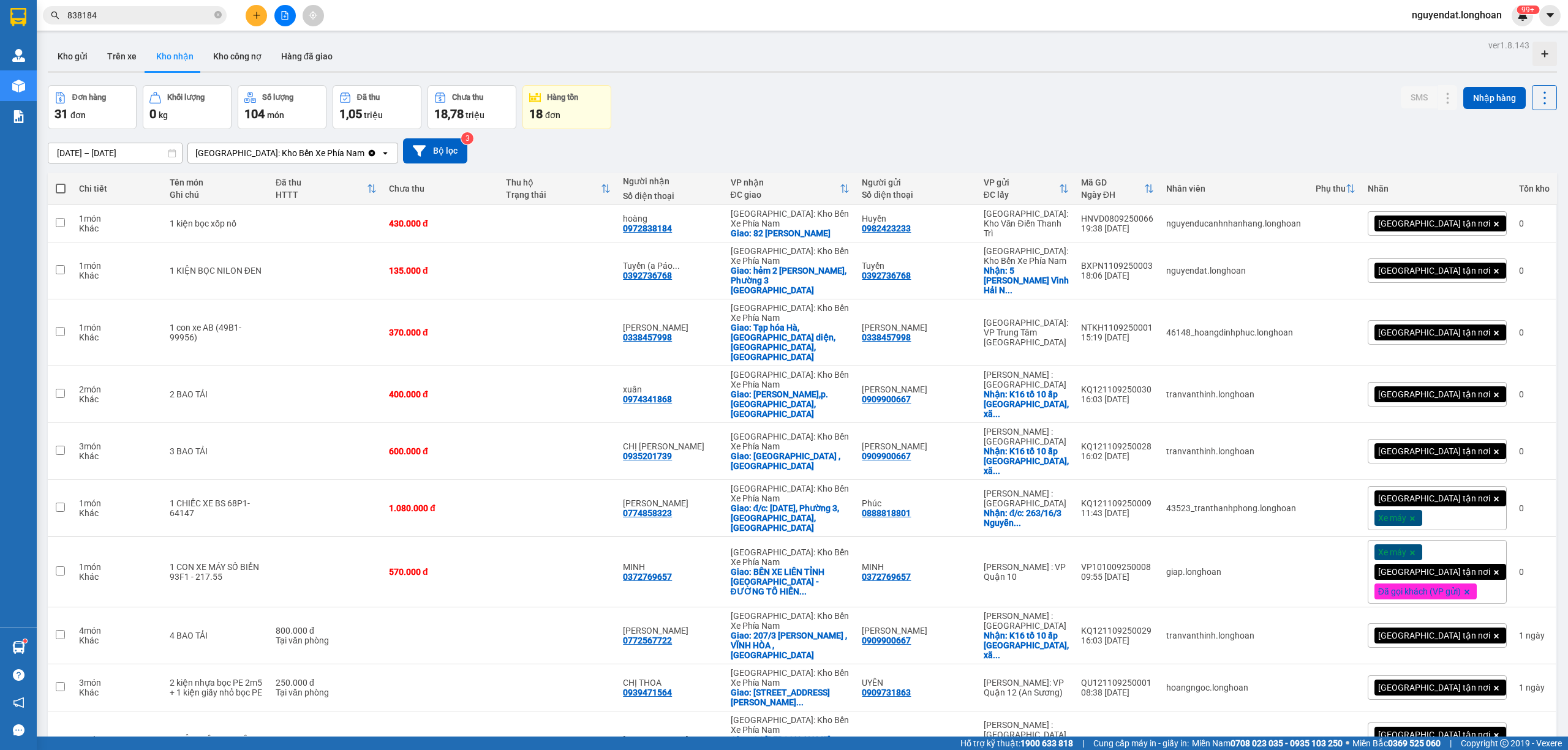
click at [175, 12] on input "838184" at bounding box center [139, 15] width 144 height 14
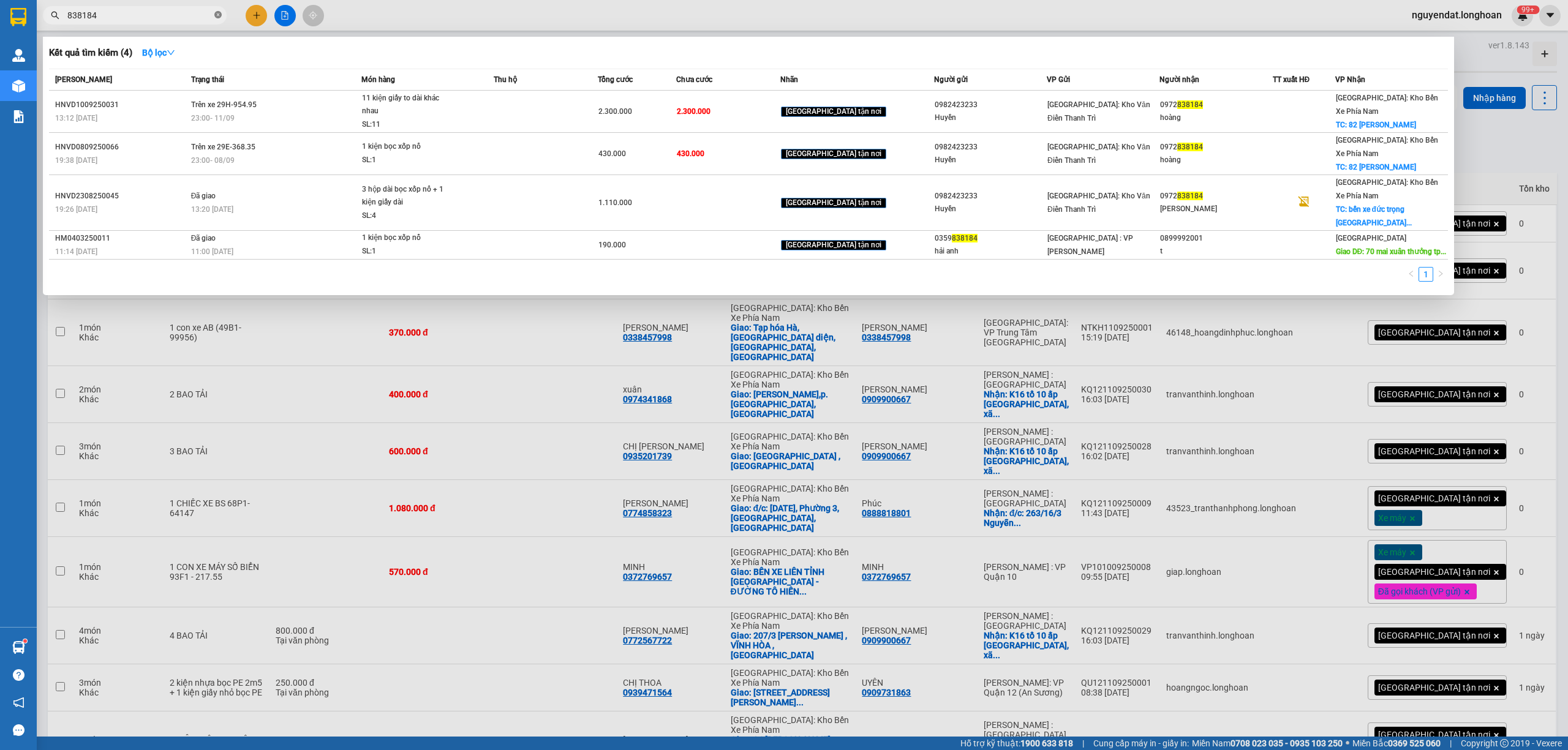
click at [217, 16] on icon "close-circle" at bounding box center [217, 14] width 8 height 8
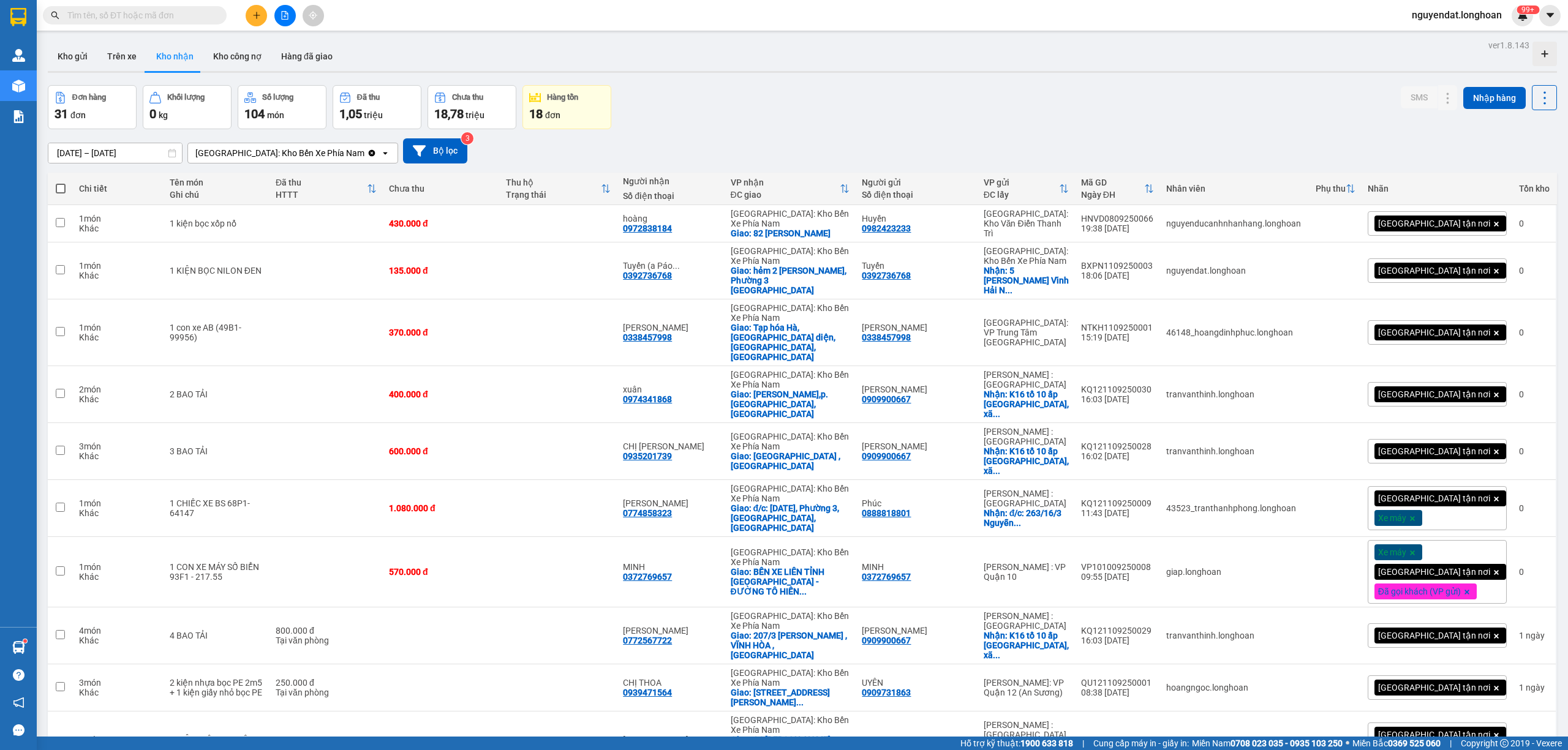
click at [174, 15] on input "text" at bounding box center [139, 15] width 144 height 14
type input "m"
click at [263, 5] on div at bounding box center [285, 15] width 92 height 21
click at [254, 8] on button at bounding box center [256, 15] width 21 height 21
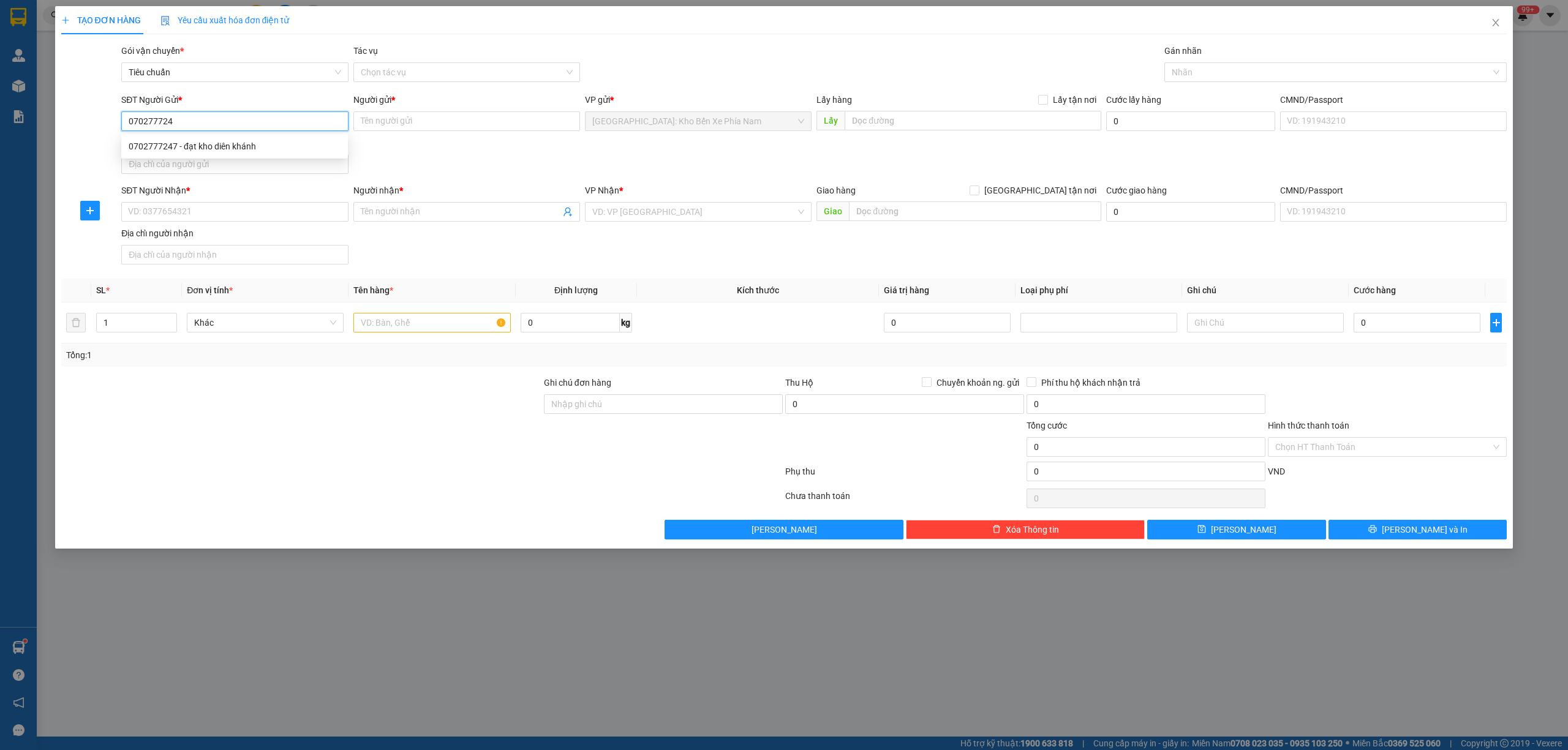
type input "0702777247"
click at [211, 142] on div "0702777247 - đạt kho diên khánh" at bounding box center [234, 146] width 212 height 14
type input "đạt kho diên khánh"
type input "0702777247"
click at [157, 216] on input "SĐT Người Nhận *" at bounding box center [234, 211] width 227 height 20
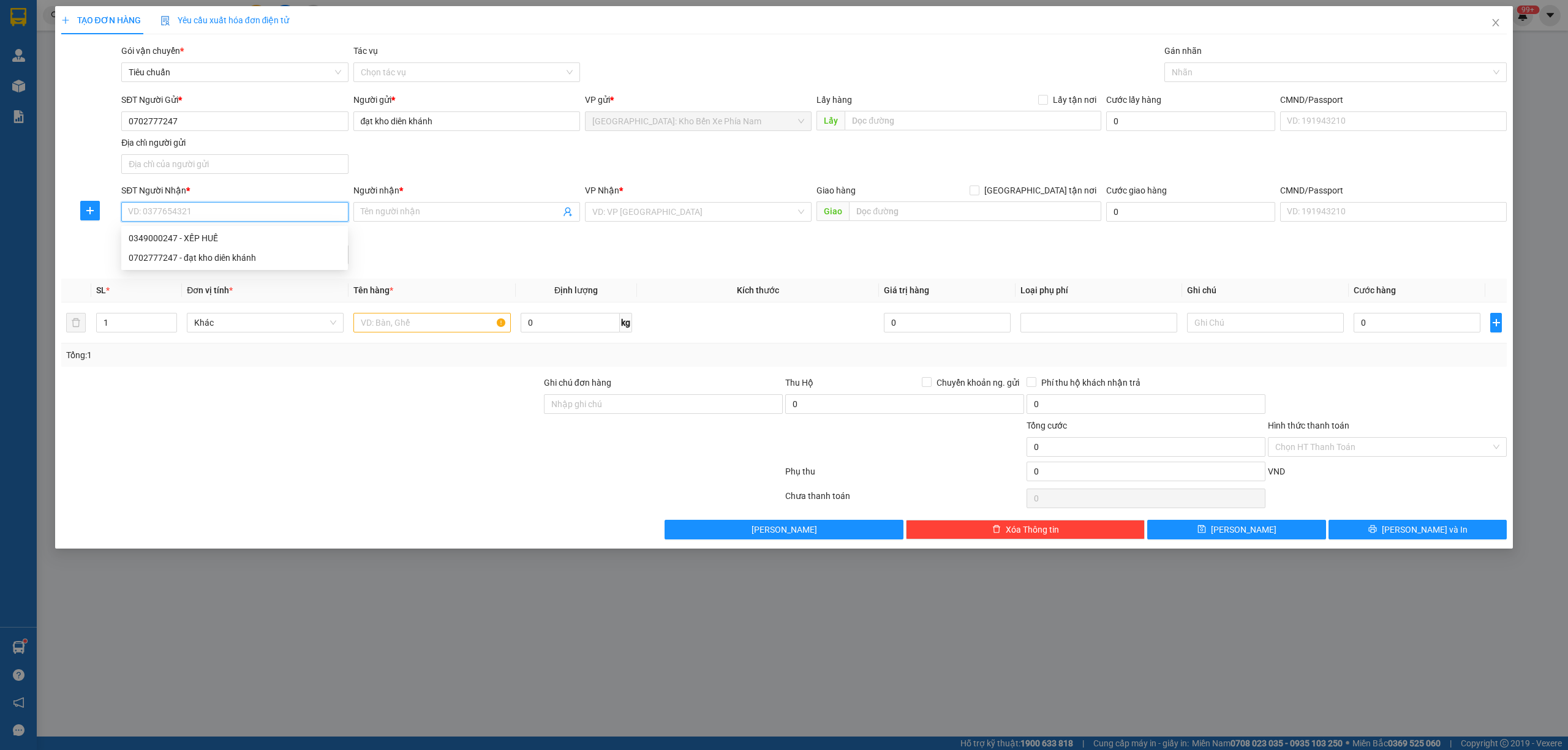
click at [155, 216] on input "SĐT Người Nhận *" at bounding box center [234, 211] width 227 height 20
click at [182, 238] on div "0349000247 - XẾP HUẾ" at bounding box center [234, 239] width 212 height 14
type input "0349000247"
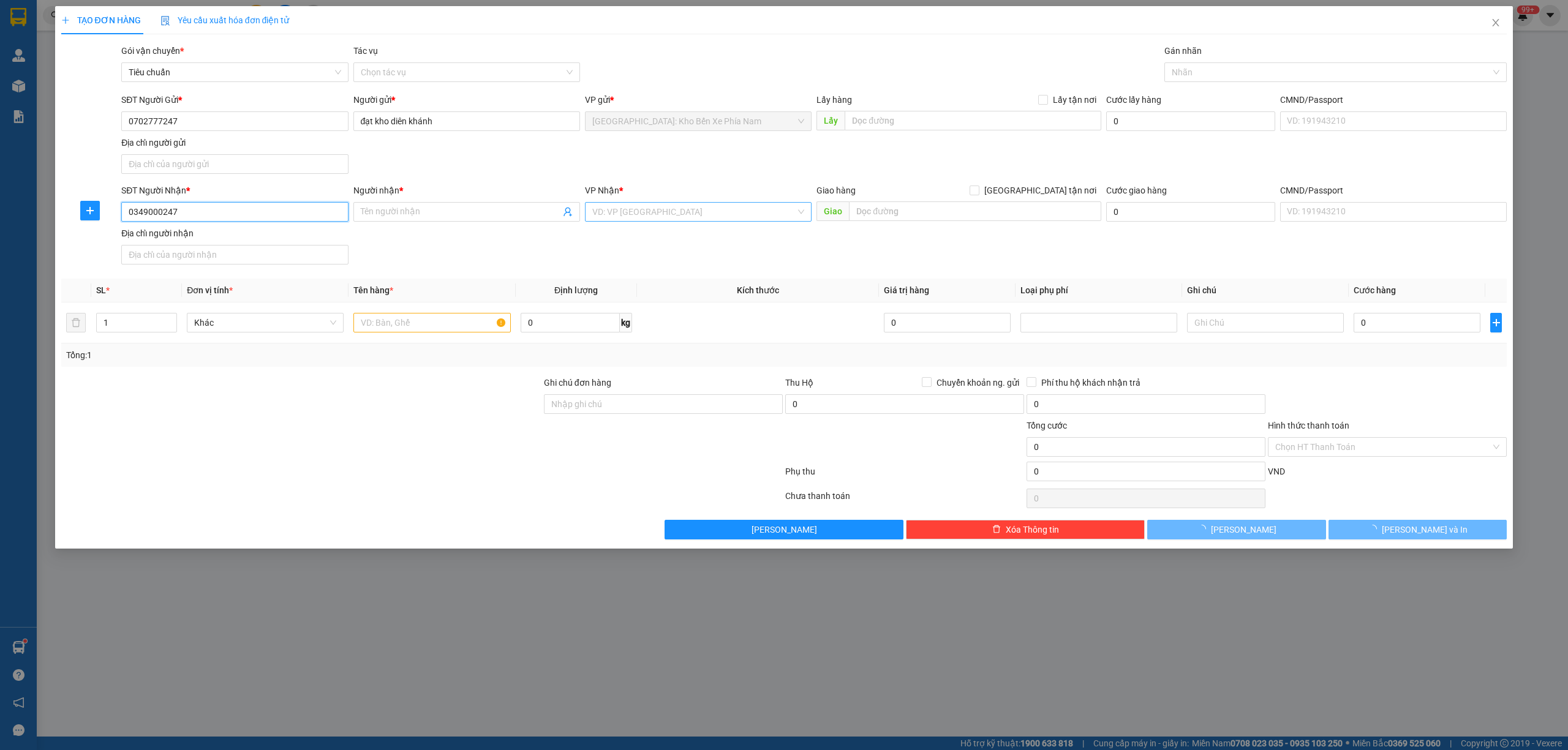
type input "XẾP HUẾ"
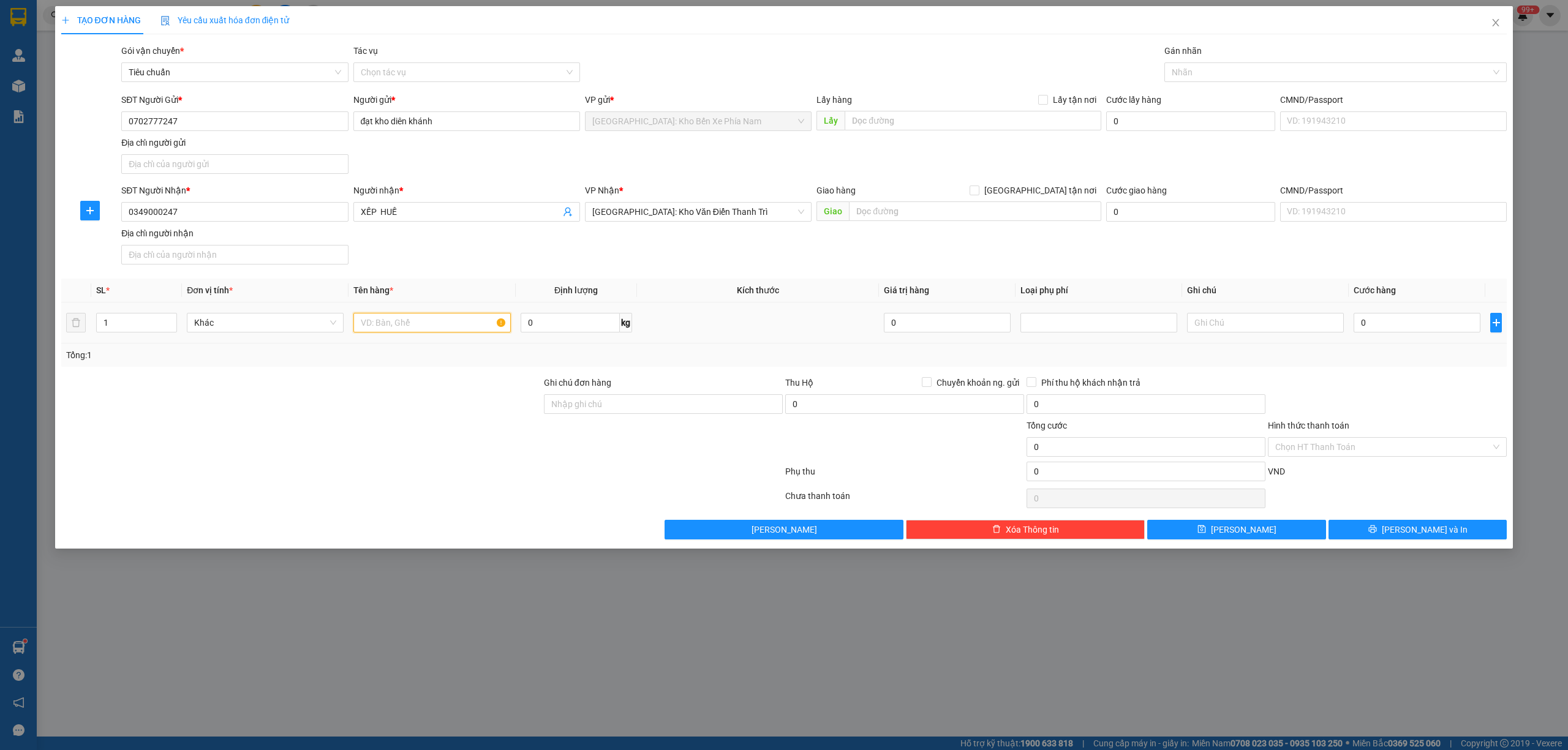
click at [412, 329] on input "text" at bounding box center [431, 323] width 157 height 20
type input "1 kiện hồ sơ"
click at [612, 409] on input "Ghi chú đơn hàng" at bounding box center [663, 403] width 239 height 20
click at [1226, 81] on div "Nhãn" at bounding box center [1336, 72] width 343 height 20
type input "gửi xếp huế ( 12/9 )"
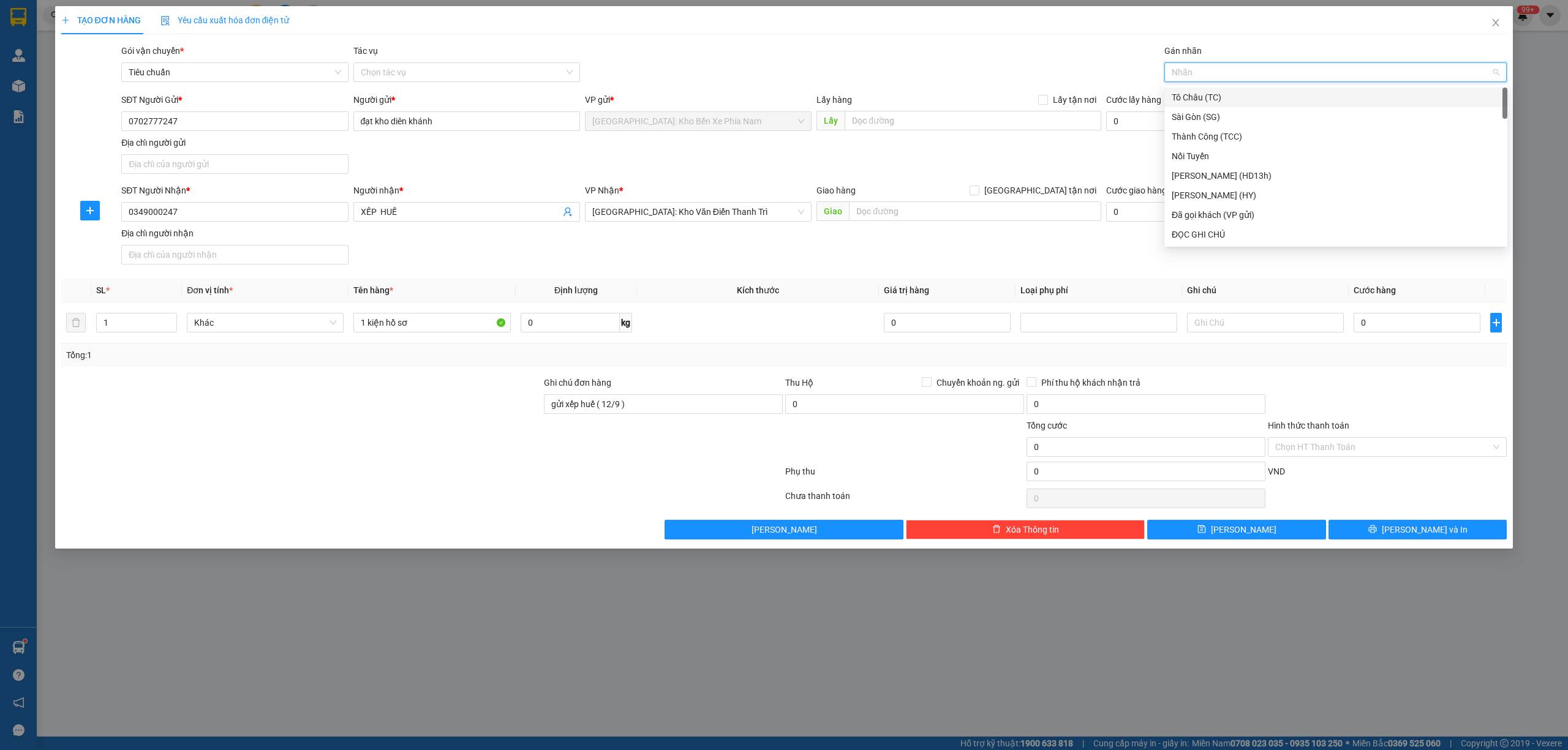
type input "d"
drag, startPoint x: 1216, startPoint y: 135, endPoint x: 1315, endPoint y: 216, distance: 127.9
click at [1216, 135] on div "ĐỌC GHI CHÚ" at bounding box center [1336, 137] width 329 height 14
click at [1454, 535] on button "[PERSON_NAME] và In" at bounding box center [1418, 529] width 179 height 20
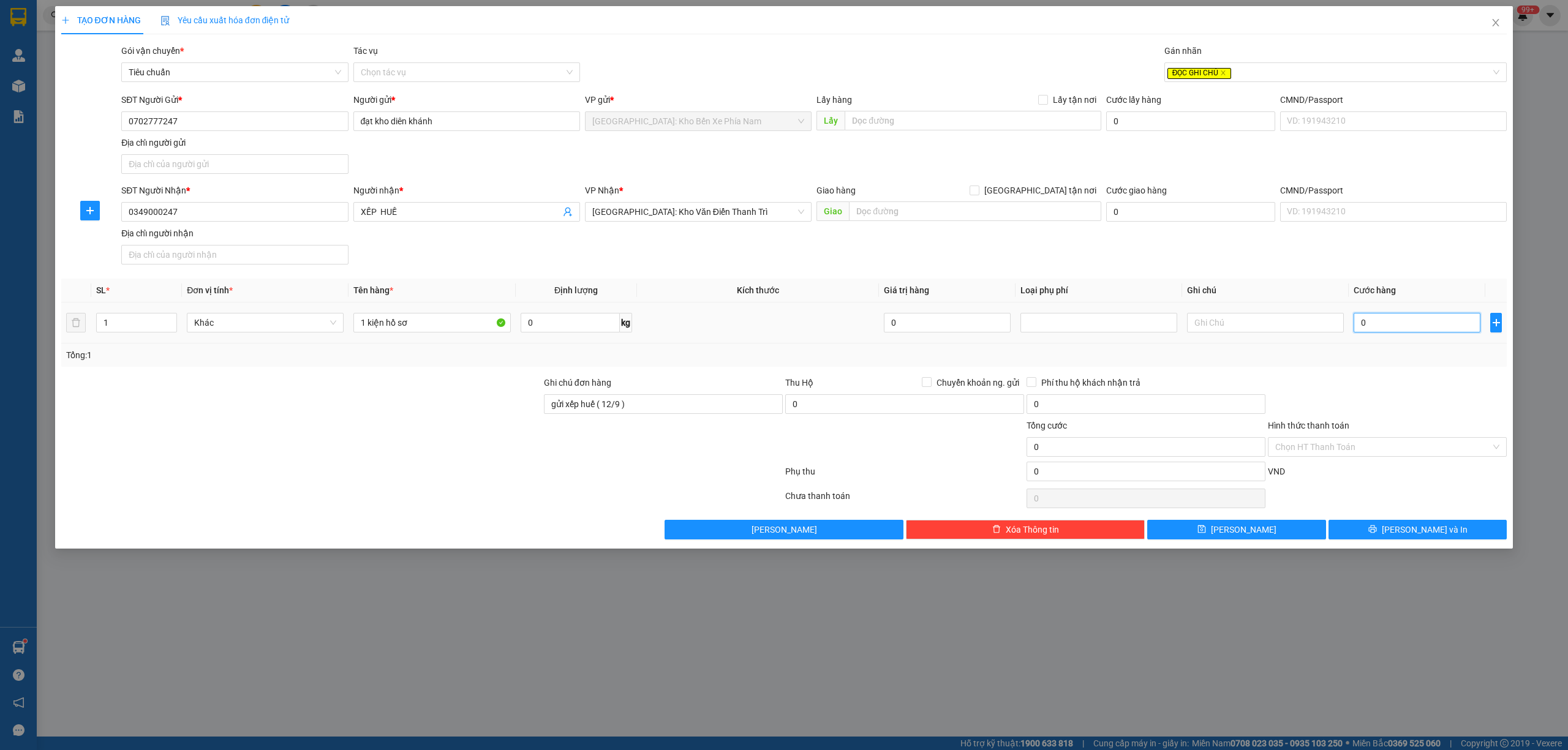
click at [1384, 327] on input "0" at bounding box center [1417, 323] width 127 height 20
type input "1"
type input "1.000"
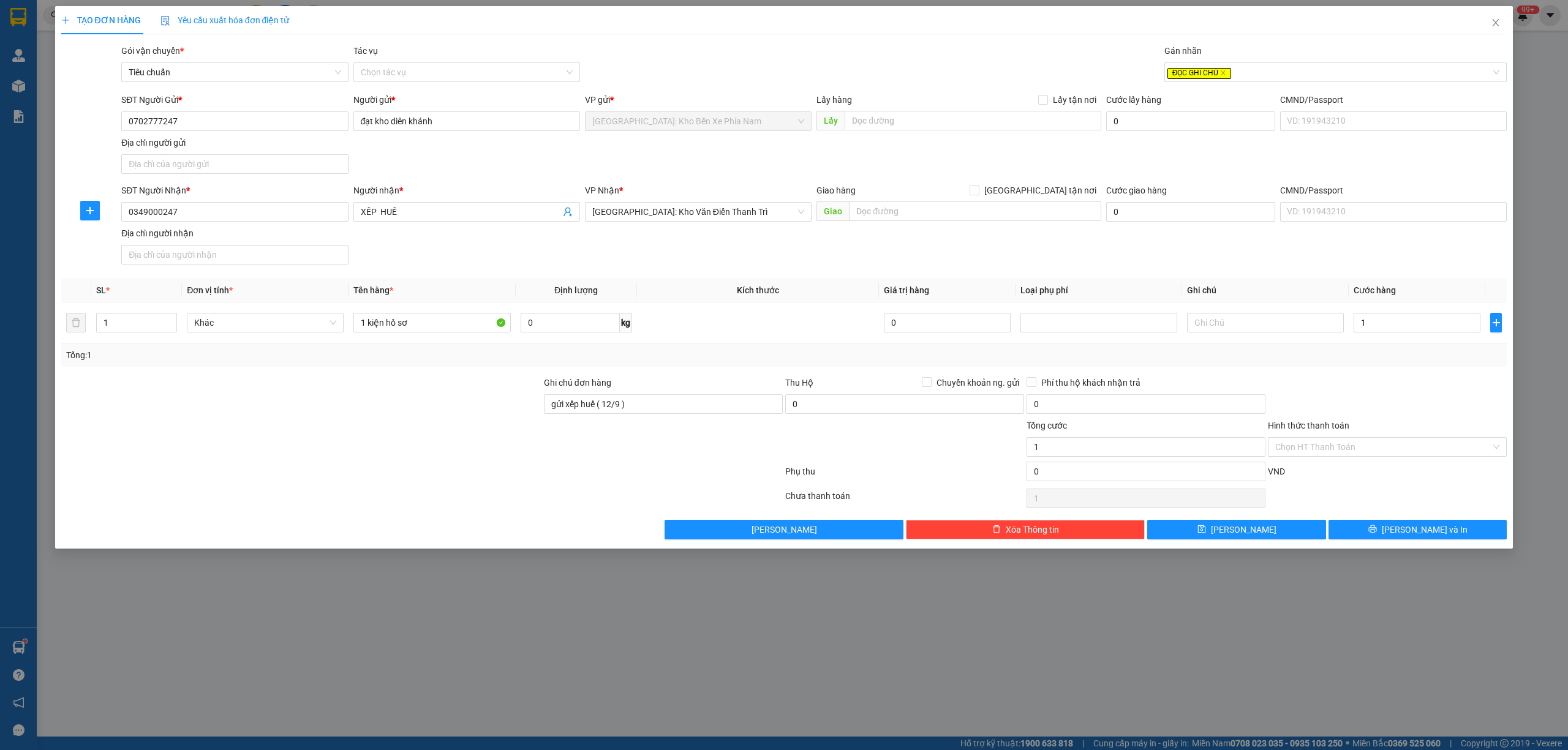
type input "1.000"
click at [1416, 402] on div at bounding box center [1387, 398] width 241 height 42
click at [1447, 538] on button "[PERSON_NAME] và In" at bounding box center [1418, 529] width 179 height 20
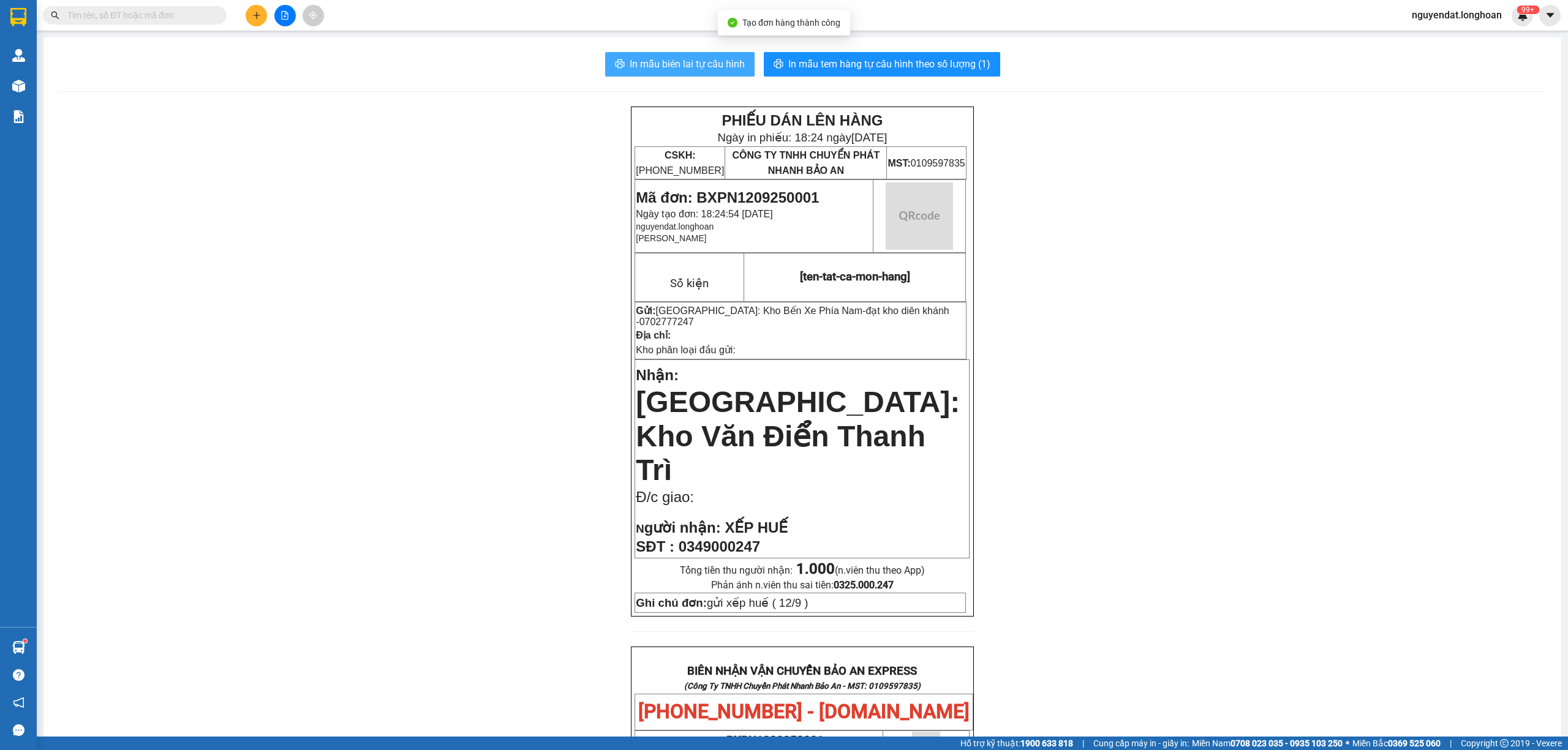
click at [709, 63] on span "In mẫu biên lai tự cấu hình" at bounding box center [687, 64] width 116 height 15
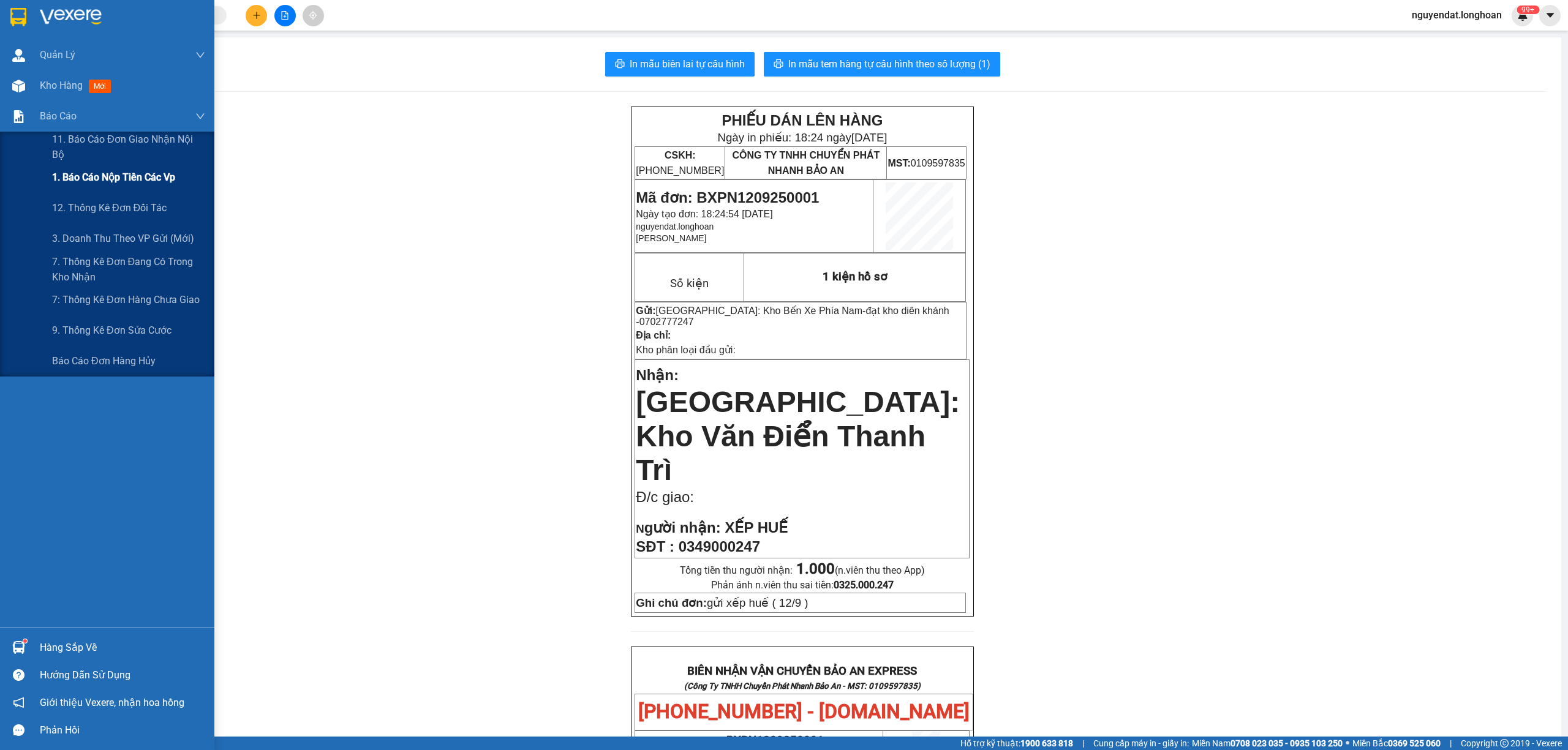
click at [144, 186] on div "1. Báo cáo nộp tiền các vp" at bounding box center [128, 178] width 153 height 31
